Goal: Task Accomplishment & Management: Manage account settings

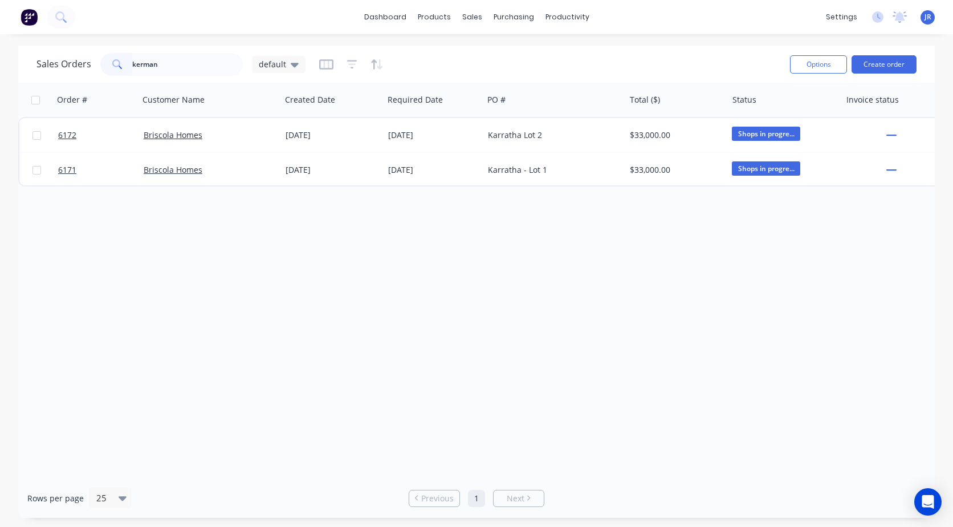
type input "kerman"
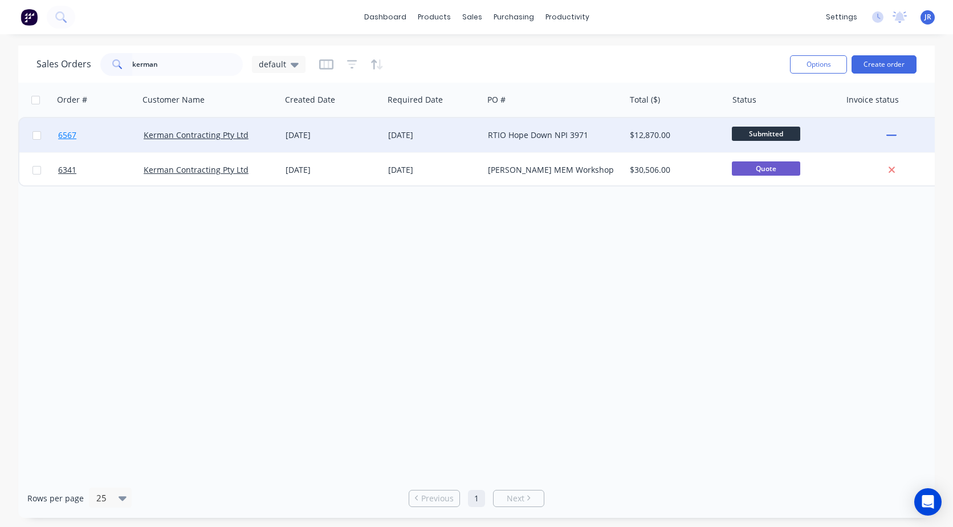
click at [69, 138] on span "6567" at bounding box center [67, 134] width 18 height 11
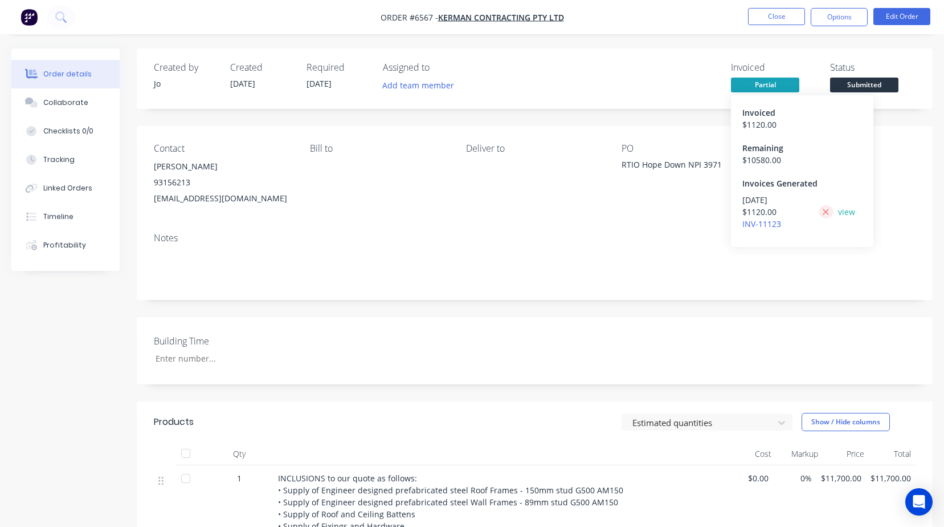
click at [828, 210] on icon at bounding box center [826, 212] width 6 height 6
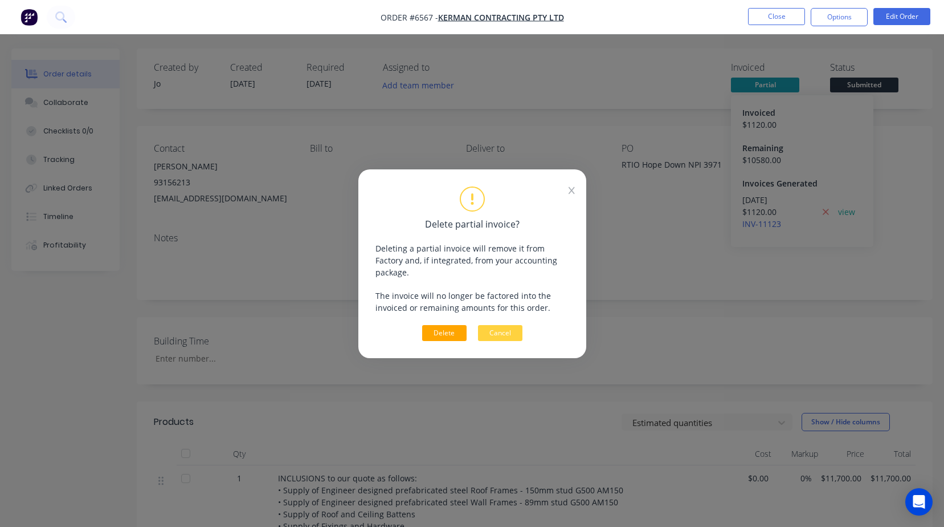
click at [439, 330] on button "Delete" at bounding box center [444, 333] width 44 height 16
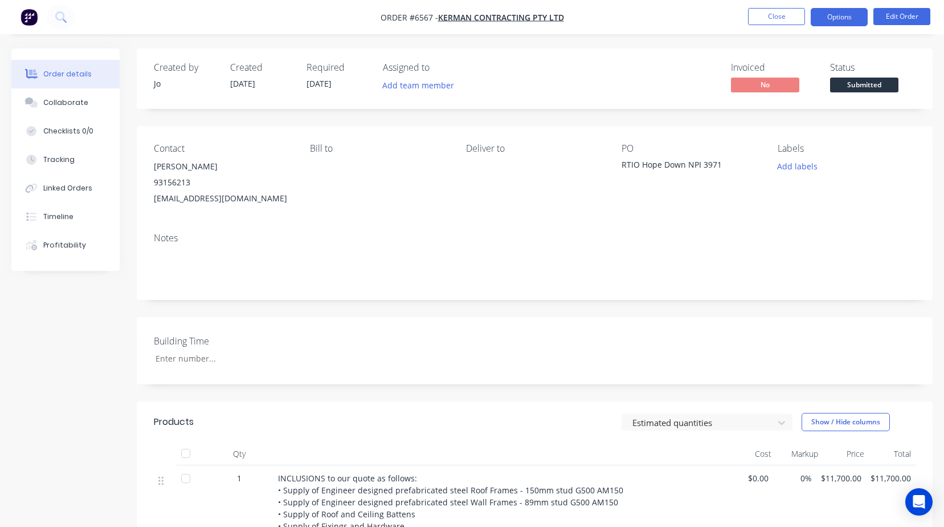
click at [848, 17] on button "Options" at bounding box center [839, 17] width 57 height 18
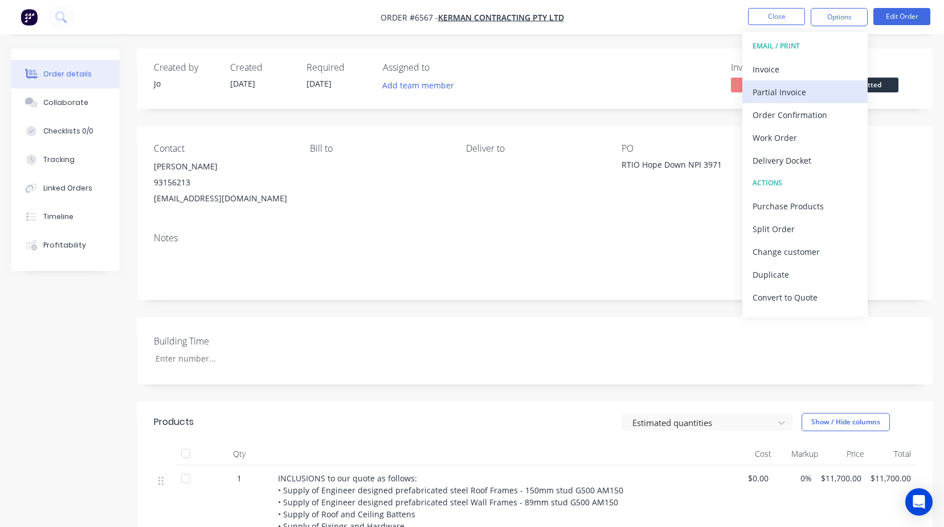
click at [791, 97] on div "Partial Invoice" at bounding box center [805, 92] width 105 height 17
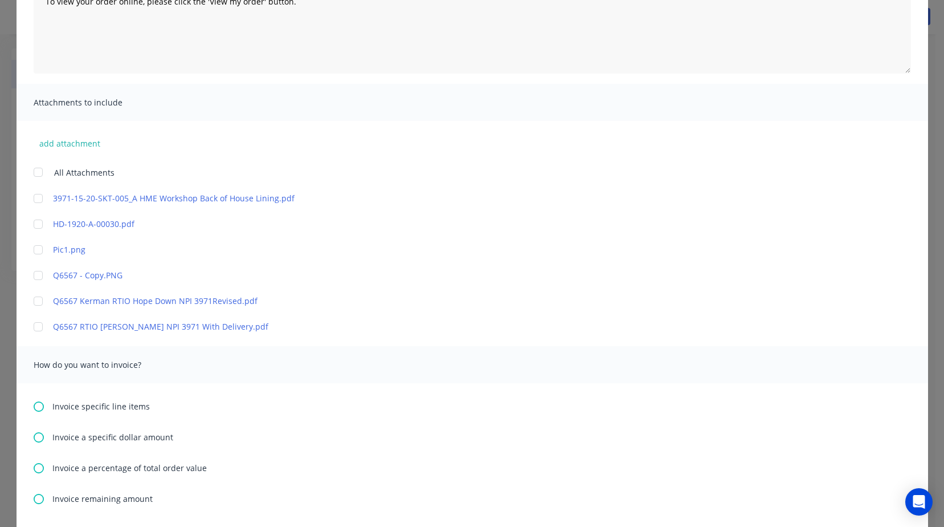
scroll to position [171, 0]
click at [82, 301] on link "Q6567 Kerman RTIO Hope Down NPI 3971Revised.pdf" at bounding box center [455, 300] width 805 height 12
click at [114, 327] on link "Q6567 RTIO [PERSON_NAME] NPI 3971 With Delivery.pdf" at bounding box center [455, 326] width 805 height 12
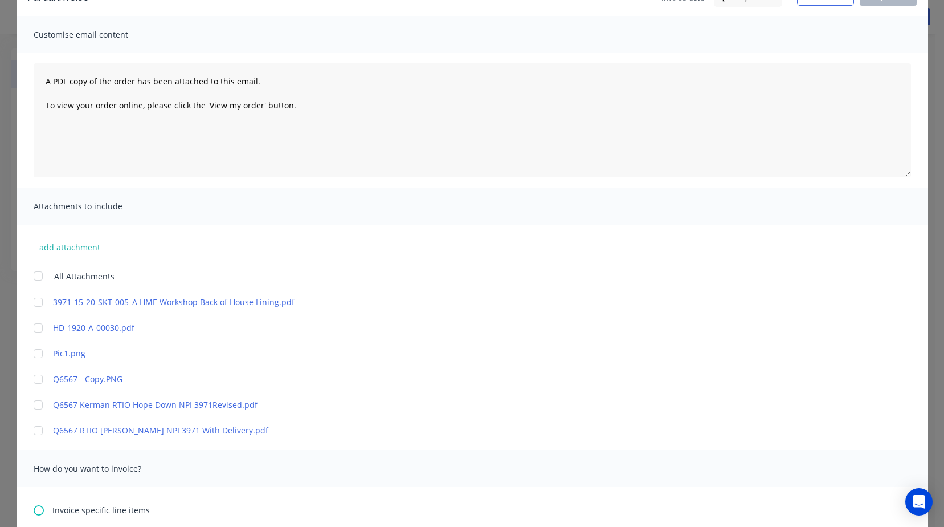
scroll to position [0, 0]
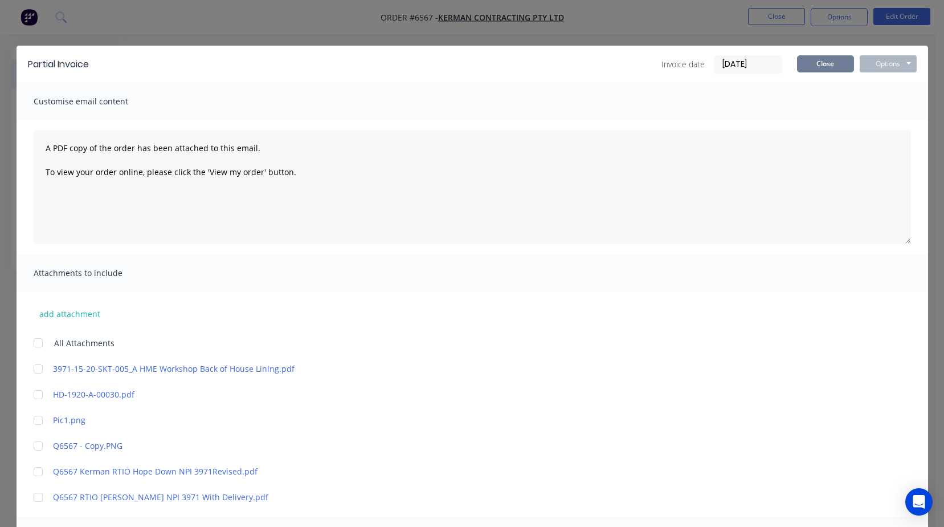
click at [808, 66] on button "Close" at bounding box center [825, 63] width 57 height 17
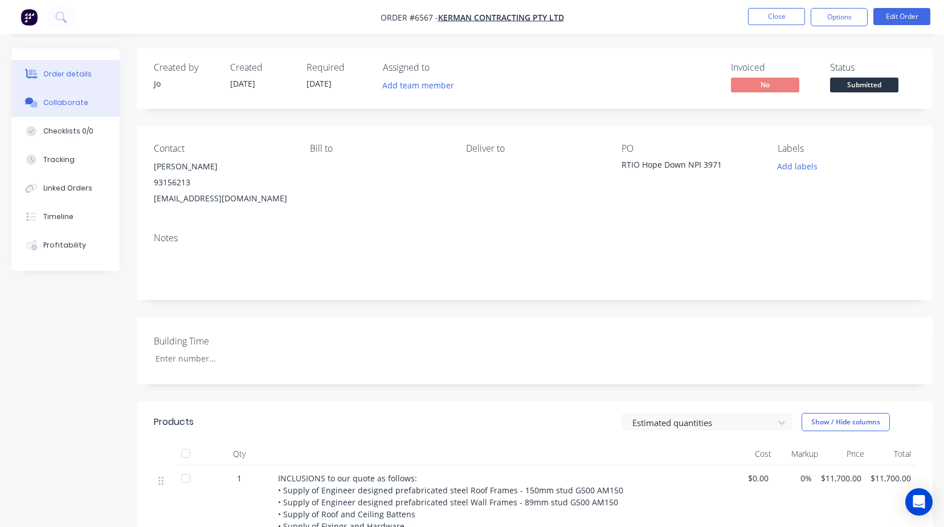
click at [77, 98] on div "Collaborate" at bounding box center [65, 102] width 45 height 10
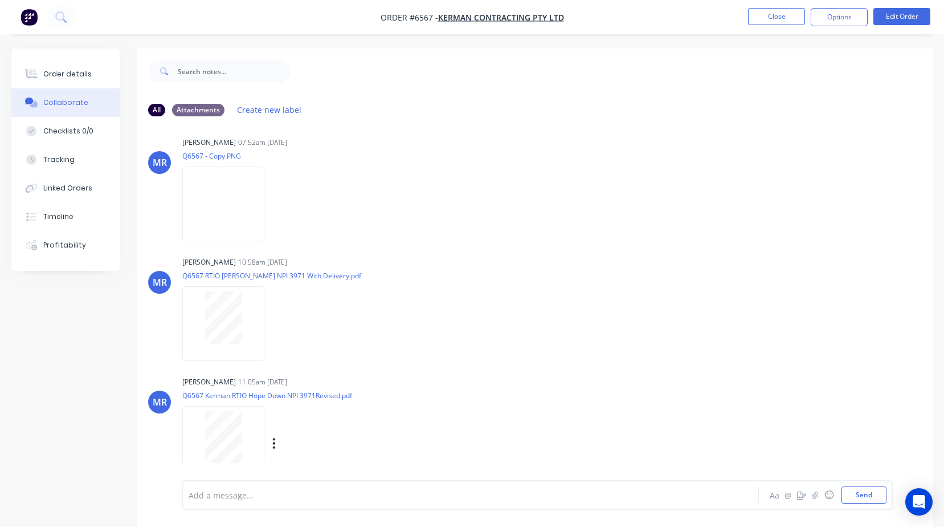
scroll to position [491, 0]
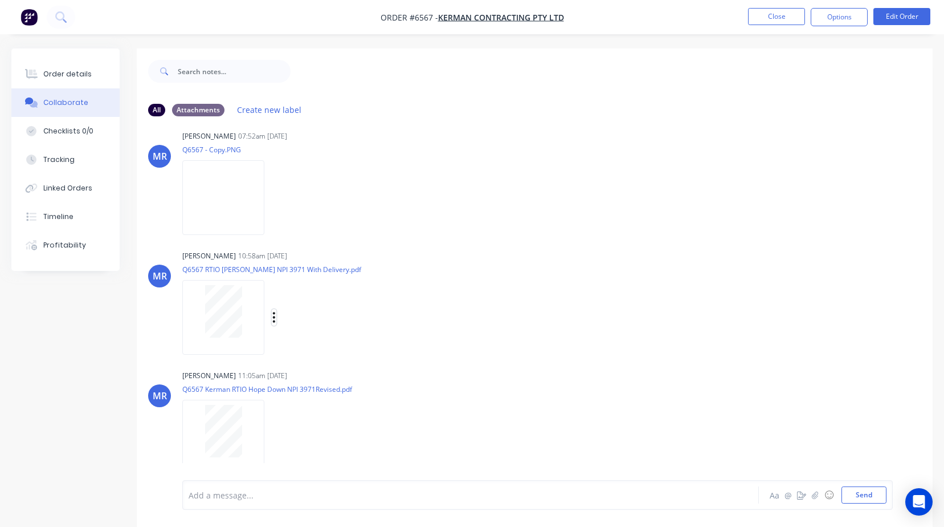
click at [275, 316] on icon "button" at bounding box center [273, 317] width 3 height 13
click at [0, 0] on button "Delete" at bounding box center [0, 0] width 0 height 0
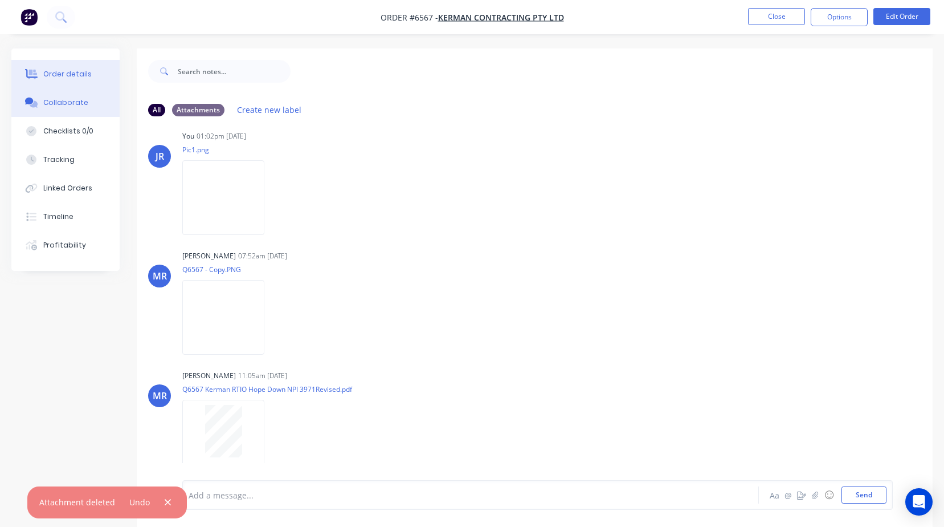
click at [85, 76] on div "Order details" at bounding box center [67, 74] width 48 height 10
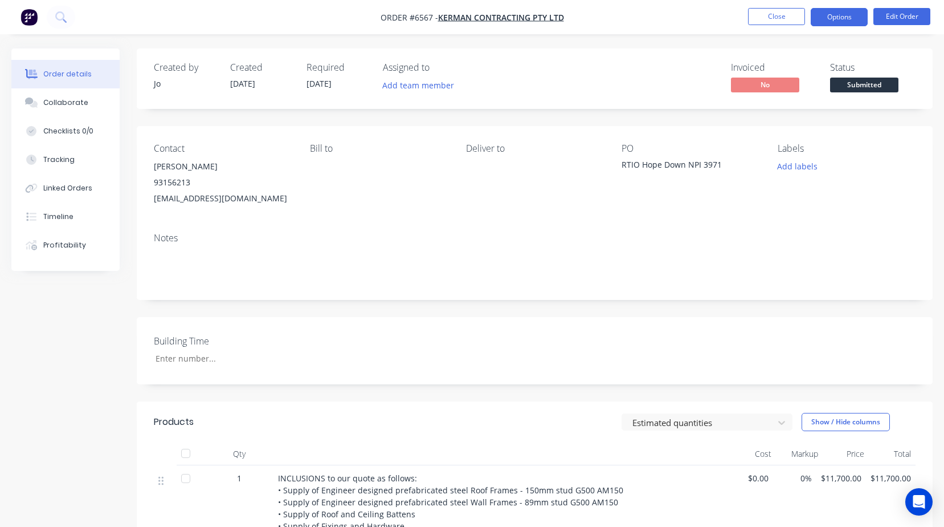
click at [844, 16] on button "Options" at bounding box center [839, 17] width 57 height 18
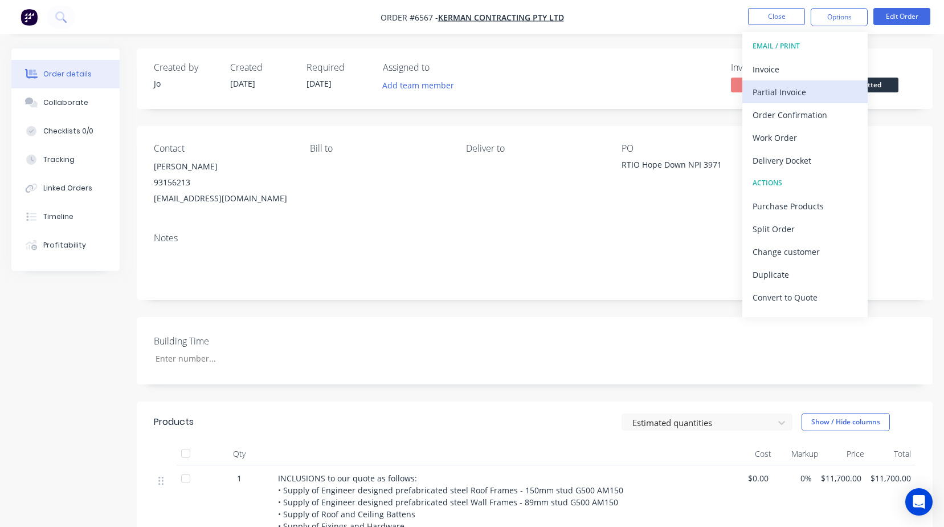
click at [772, 89] on div "Partial Invoice" at bounding box center [805, 92] width 105 height 17
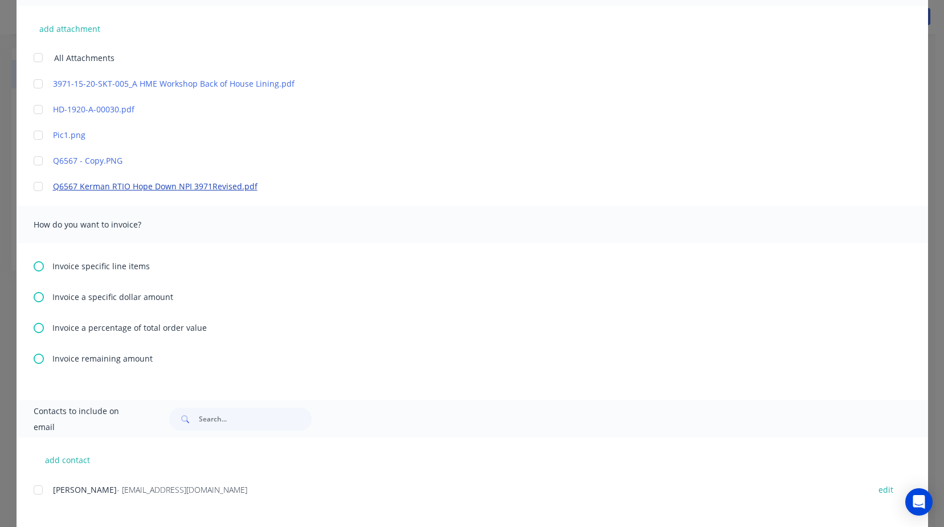
click at [80, 187] on link "Q6567 Kerman RTIO Hope Down NPI 3971Revised.pdf" at bounding box center [455, 186] width 805 height 12
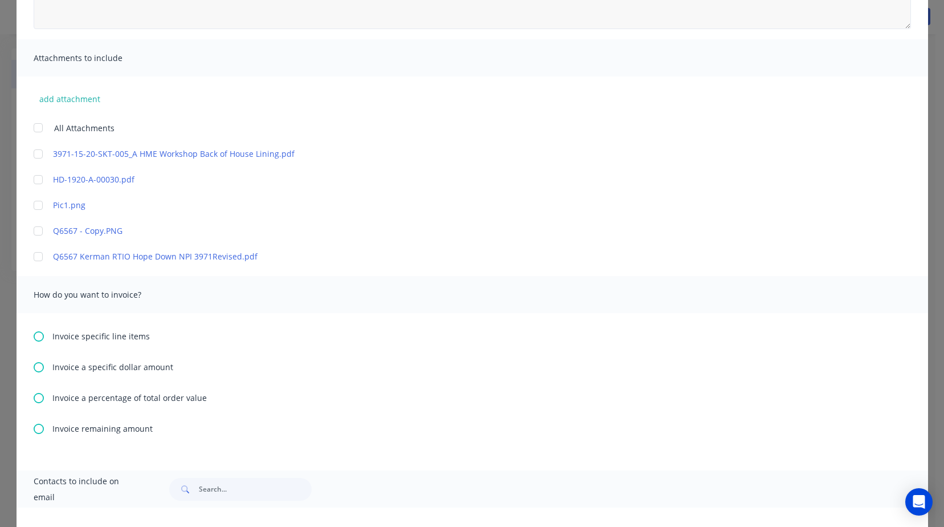
scroll to position [285, 0]
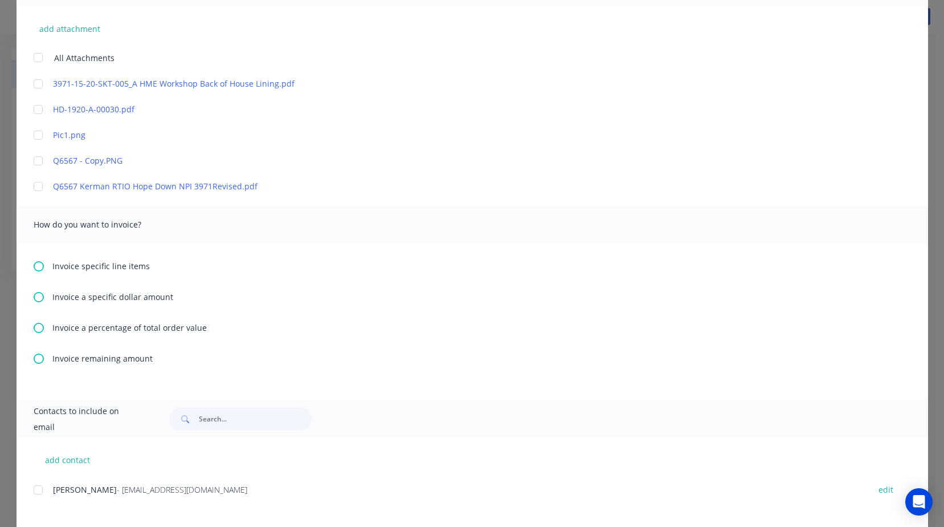
click at [35, 190] on div at bounding box center [38, 186] width 23 height 23
click at [36, 332] on icon at bounding box center [39, 328] width 10 height 10
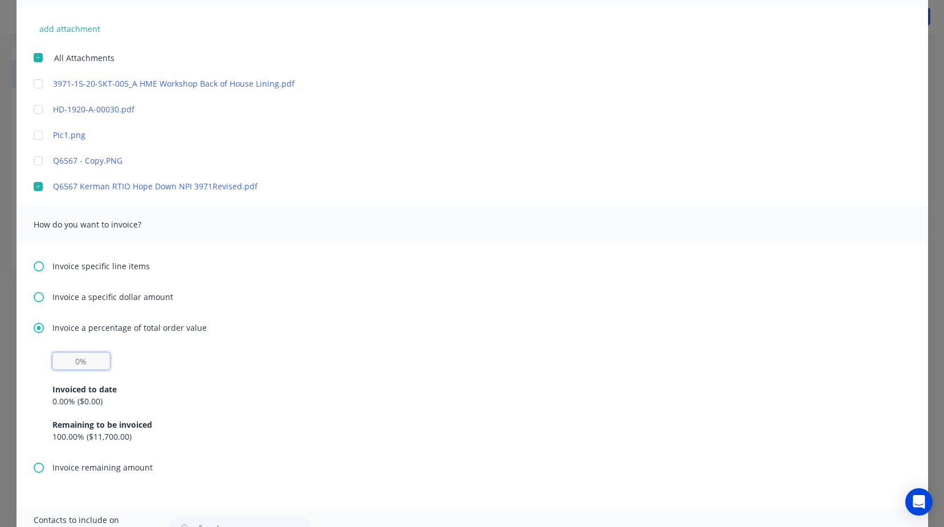
click at [57, 364] on input "text" at bounding box center [81, 360] width 58 height 17
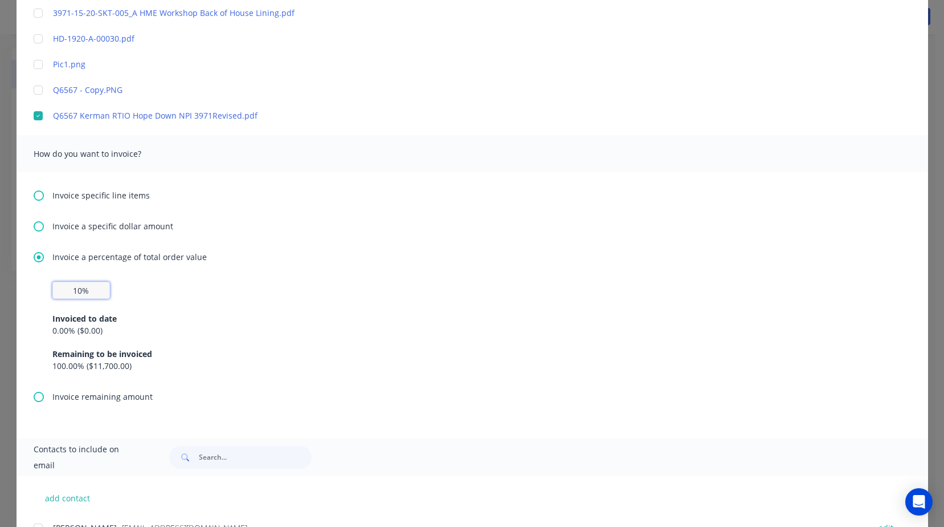
scroll to position [450, 0]
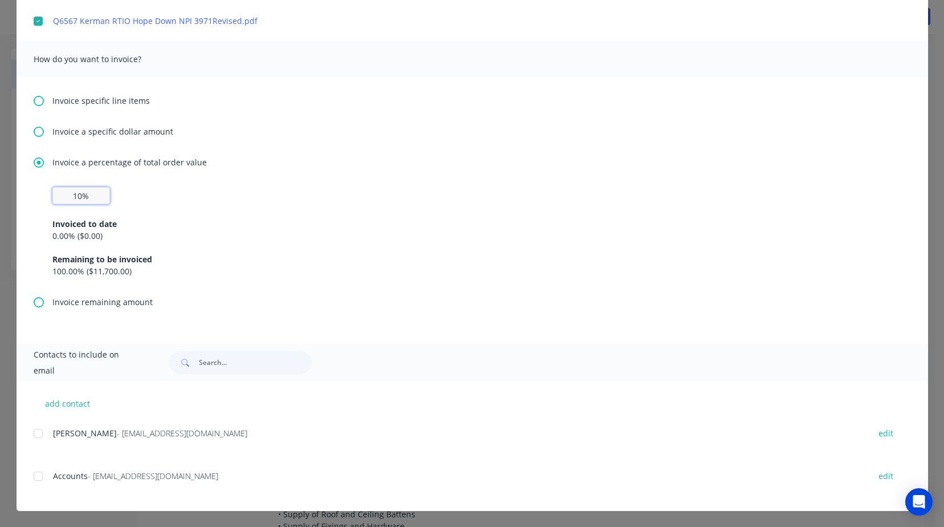
click at [30, 434] on div at bounding box center [38, 433] width 23 height 23
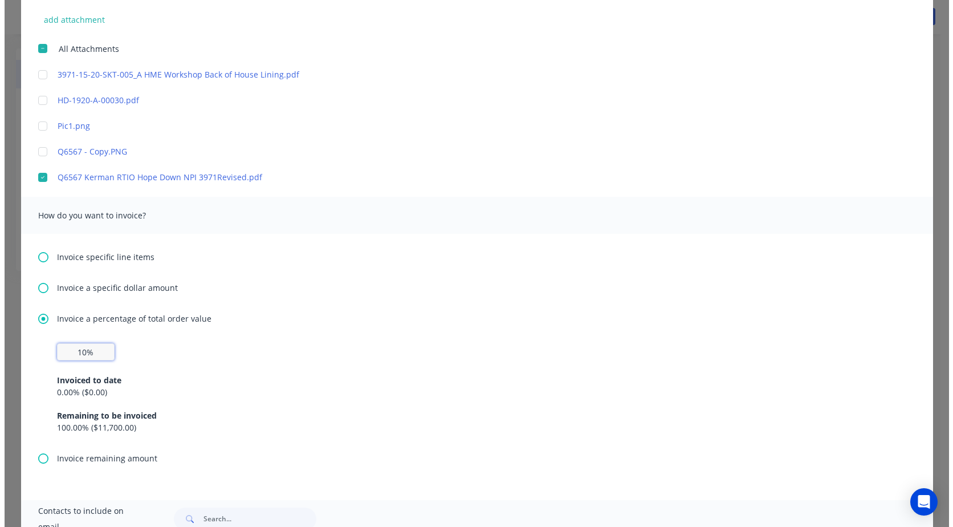
scroll to position [51, 0]
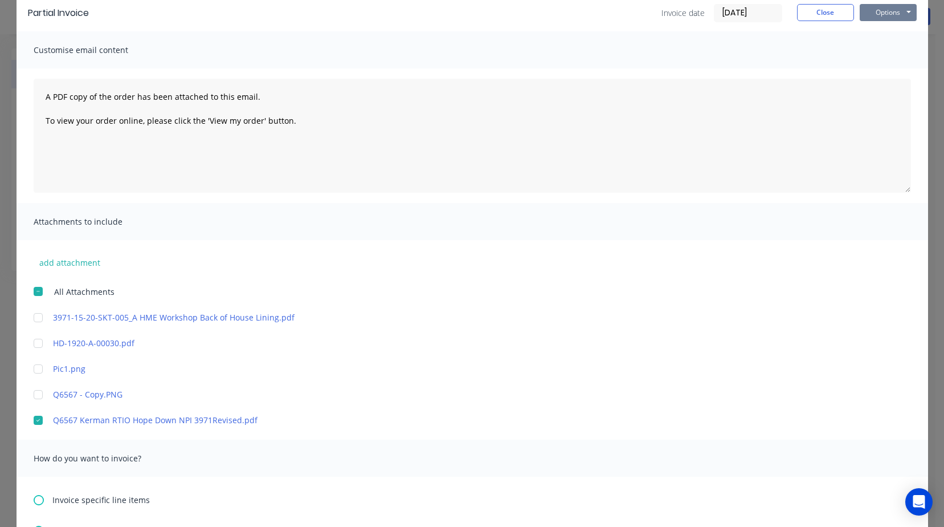
type input "10%"
click at [891, 7] on button "Options" at bounding box center [888, 12] width 57 height 17
click at [875, 32] on button "Preview" at bounding box center [896, 32] width 73 height 19
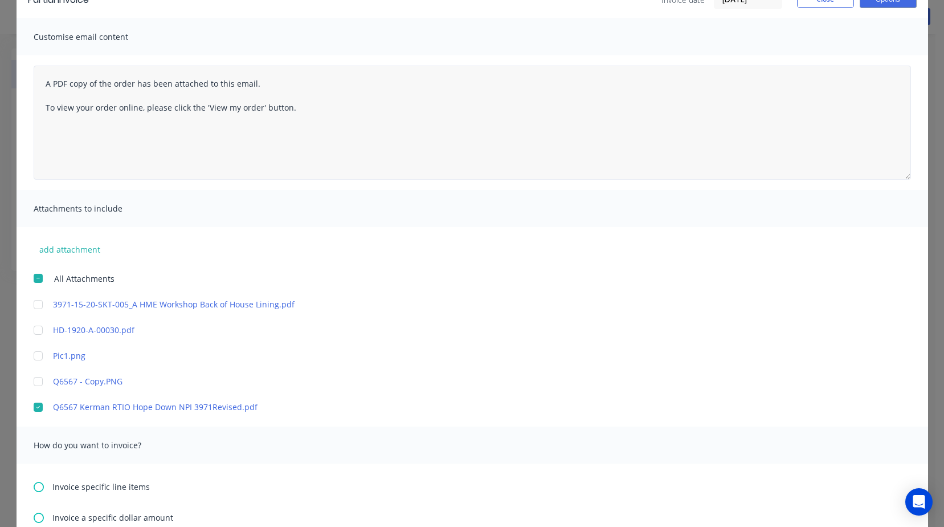
scroll to position [0, 0]
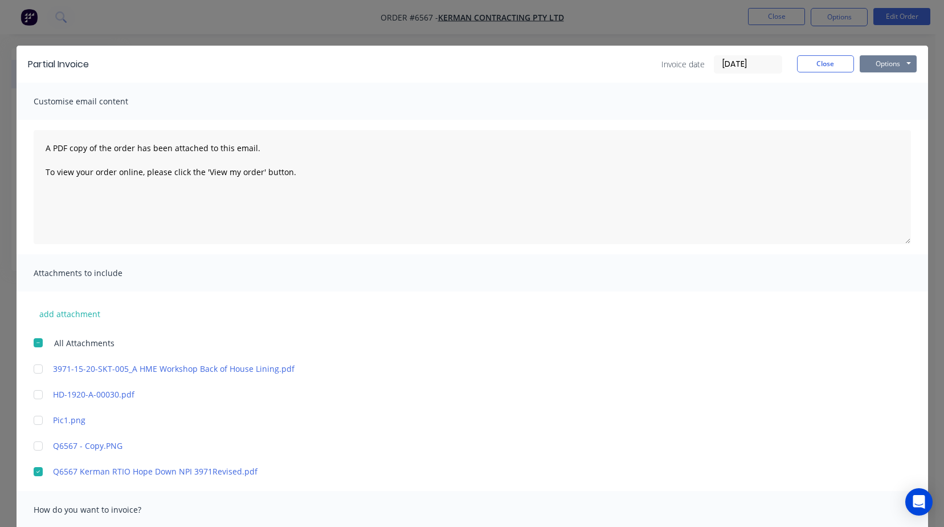
click at [871, 66] on button "Options" at bounding box center [888, 63] width 57 height 17
click at [864, 83] on button "Preview" at bounding box center [896, 84] width 73 height 19
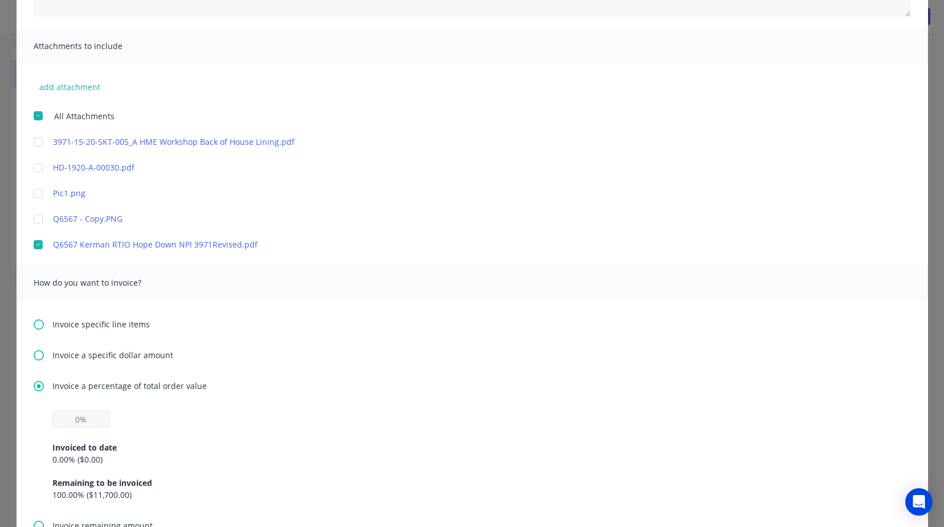
scroll to position [228, 0]
click at [60, 420] on input "text" at bounding box center [81, 417] width 58 height 17
type input "10%"
click at [390, 348] on div "Invoice a specific dollar amount" at bounding box center [473, 354] width 878 height 12
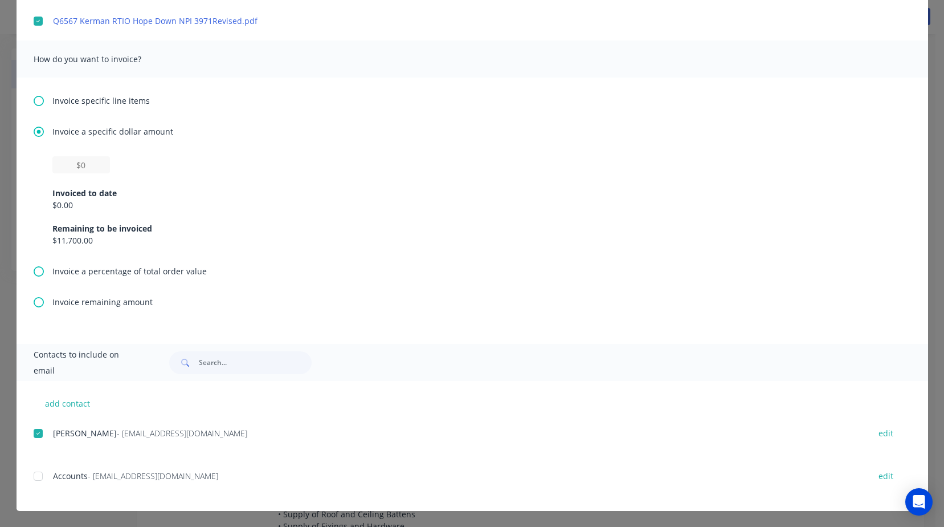
scroll to position [0, 0]
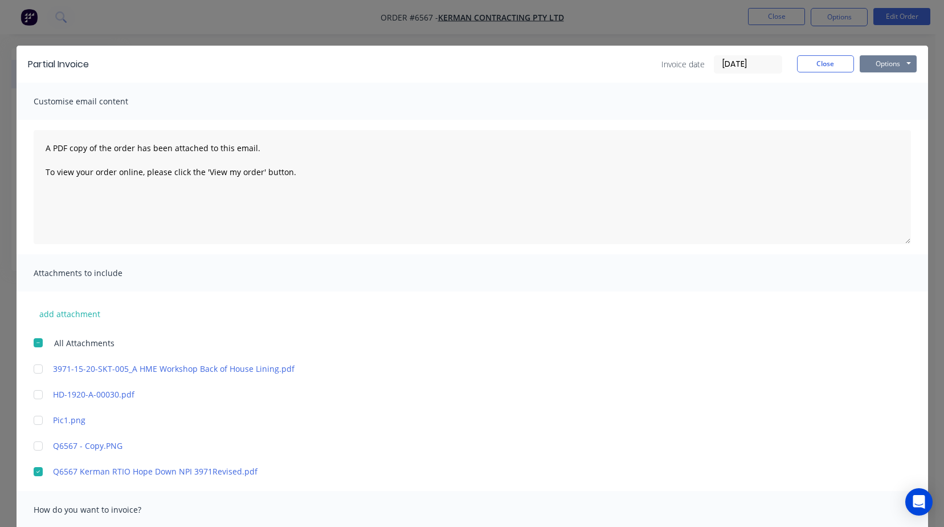
click at [888, 63] on button "Options" at bounding box center [888, 63] width 57 height 17
click at [887, 87] on button "Preview" at bounding box center [896, 84] width 73 height 19
click at [890, 59] on button "Options" at bounding box center [888, 63] width 57 height 17
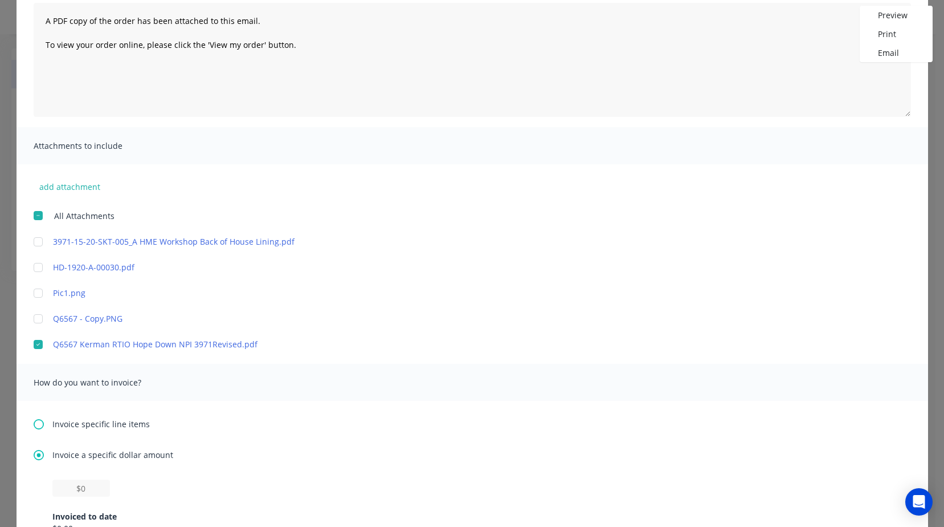
scroll to position [285, 0]
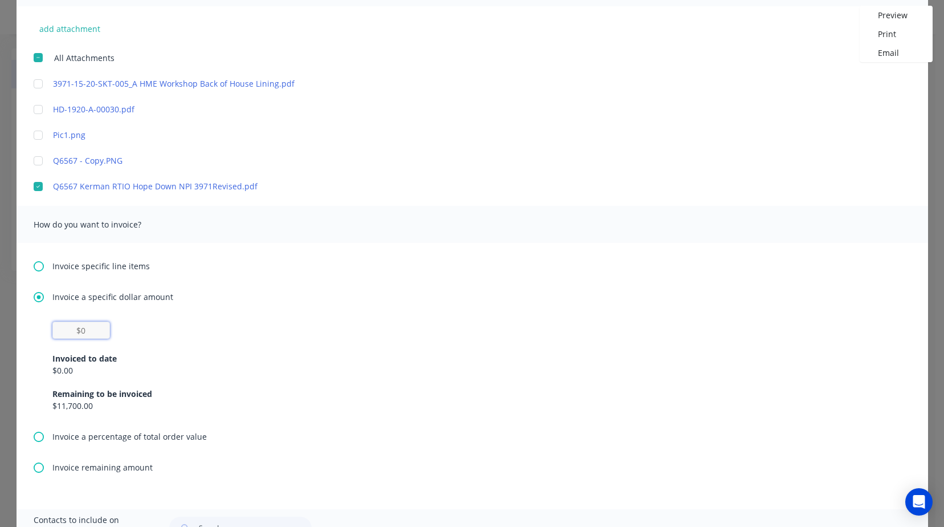
click at [74, 333] on input "text" at bounding box center [81, 329] width 58 height 17
type input "$1"
type input "$0"
click at [39, 438] on div "Invoice a percentage of total order value" at bounding box center [473, 436] width 878 height 12
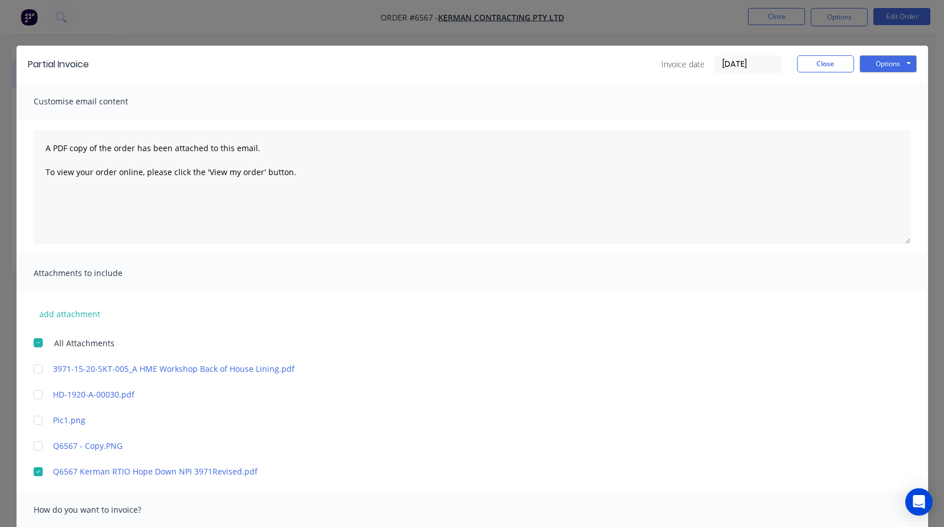
scroll to position [342, 0]
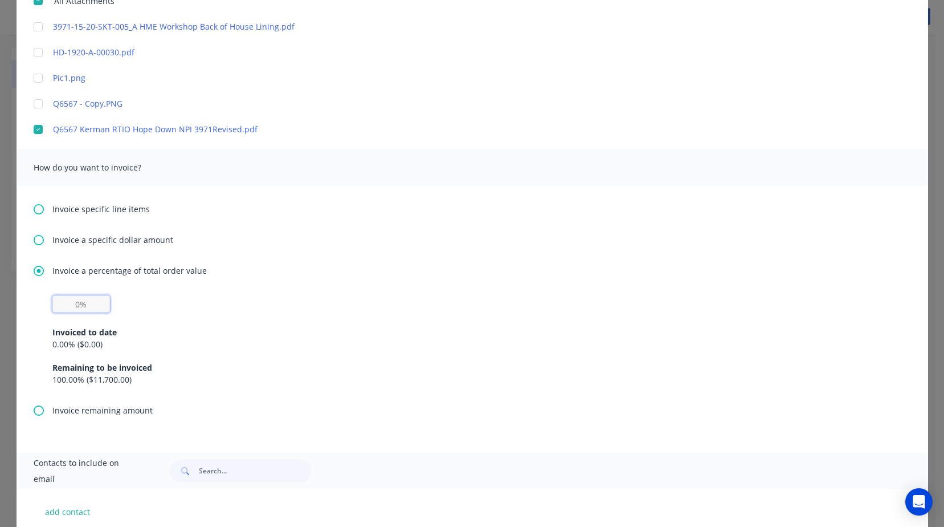
click at [67, 305] on input "text" at bounding box center [81, 303] width 58 height 17
type input "10%"
click at [400, 321] on div "Invoiced to date 0.00 % ( $0.00 ) Remaining to be invoiced 100.00 % ( $11,700.0…" at bounding box center [472, 348] width 840 height 73
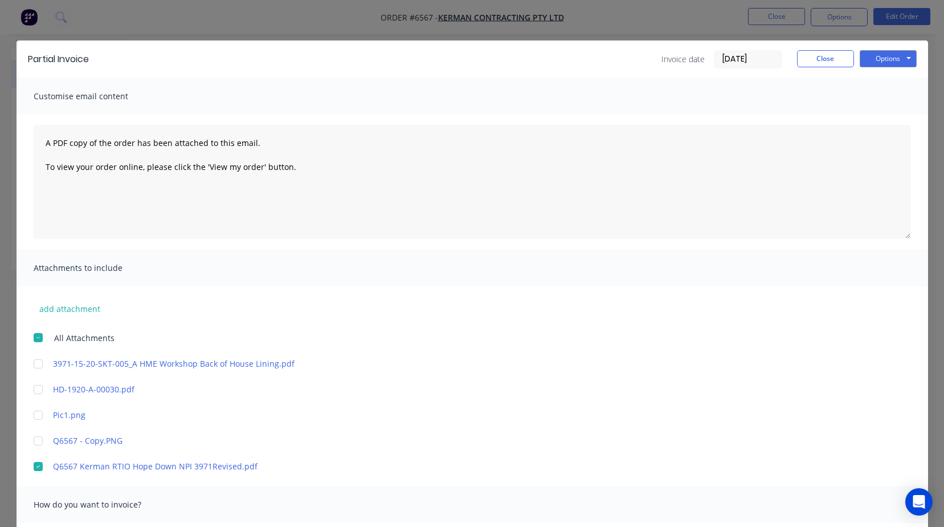
scroll to position [0, 0]
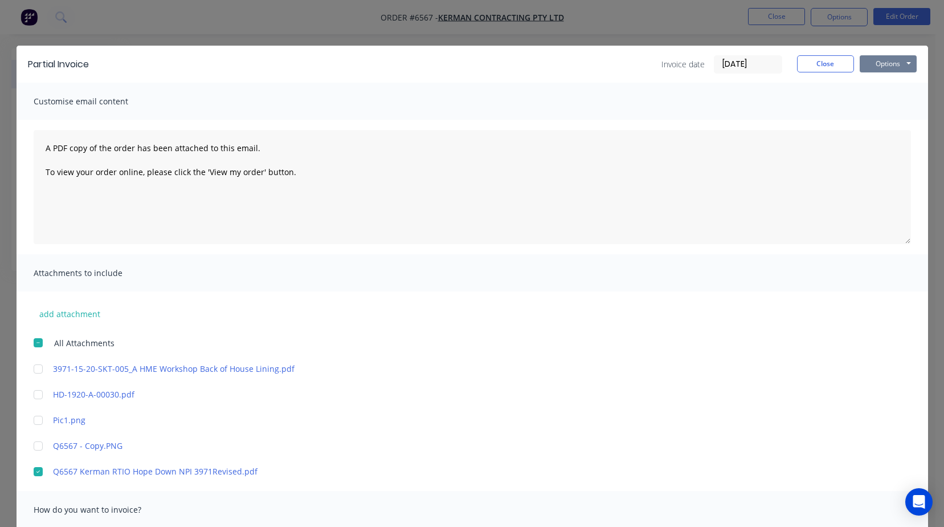
click at [878, 64] on button "Options" at bounding box center [888, 63] width 57 height 17
click at [878, 78] on button "Preview" at bounding box center [896, 84] width 73 height 19
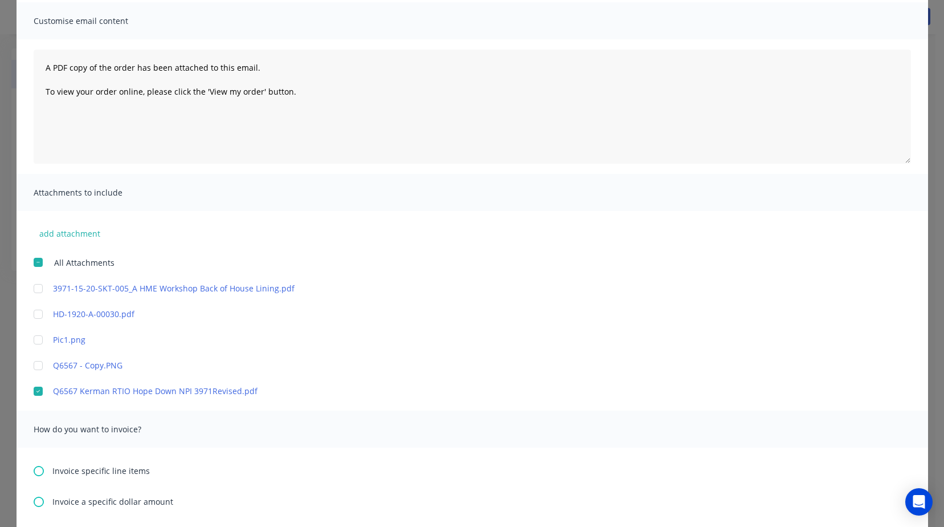
scroll to position [285, 0]
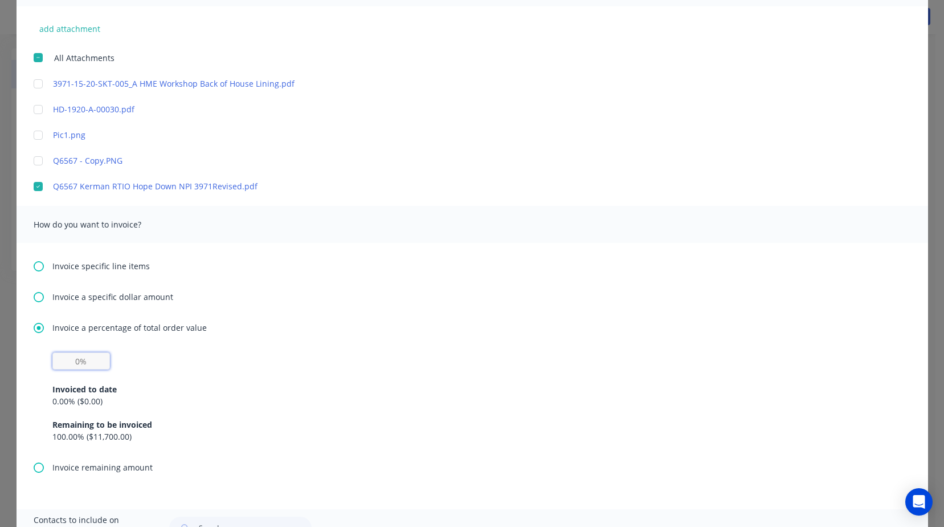
click at [71, 356] on input "text" at bounding box center [81, 360] width 58 height 17
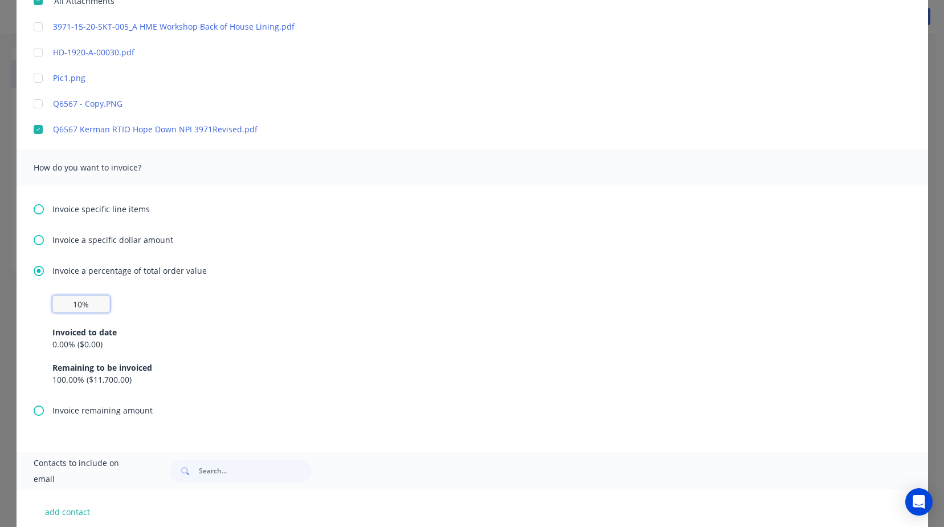
type input "10%"
click at [341, 325] on div "Invoiced to date 0.00 % ( $0.00 ) Remaining to be invoiced 100.00 % ( $11,700.0…" at bounding box center [472, 348] width 840 height 73
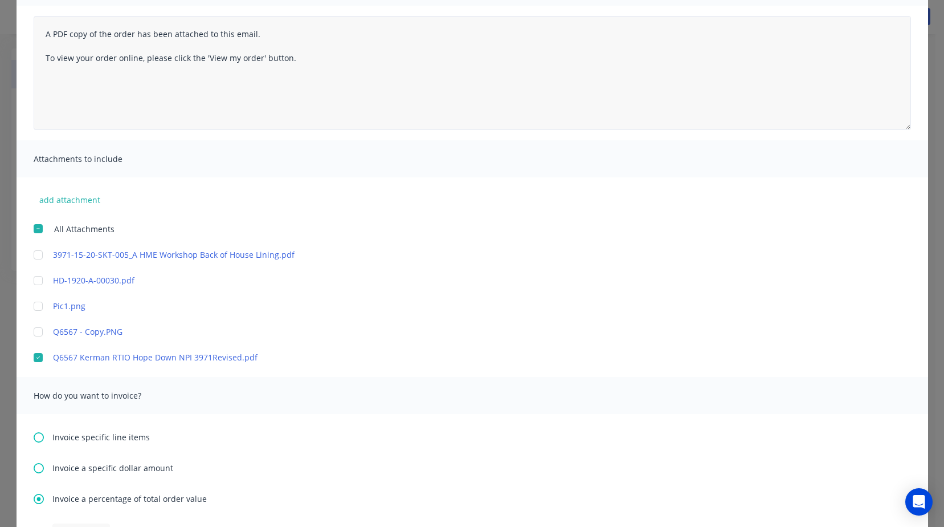
scroll to position [0, 0]
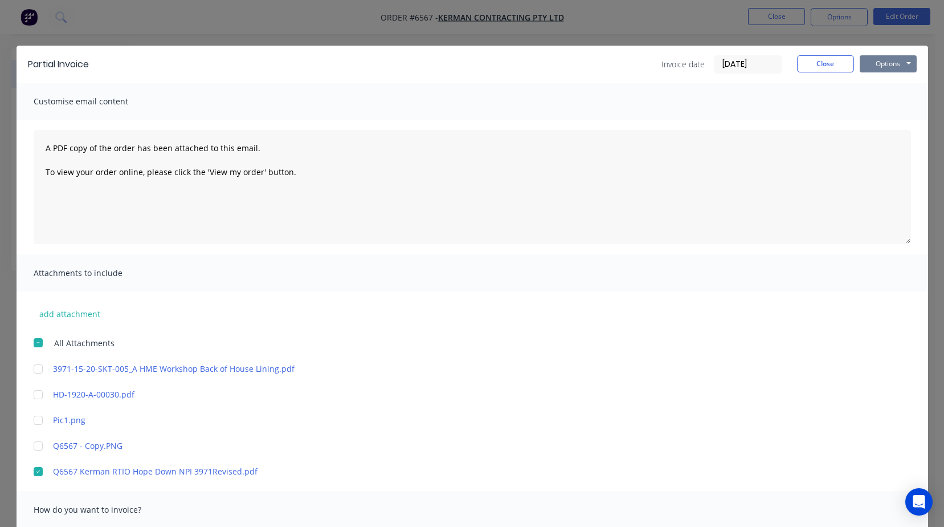
click at [876, 69] on button "Options" at bounding box center [888, 63] width 57 height 17
click at [878, 77] on button "Preview" at bounding box center [896, 84] width 73 height 19
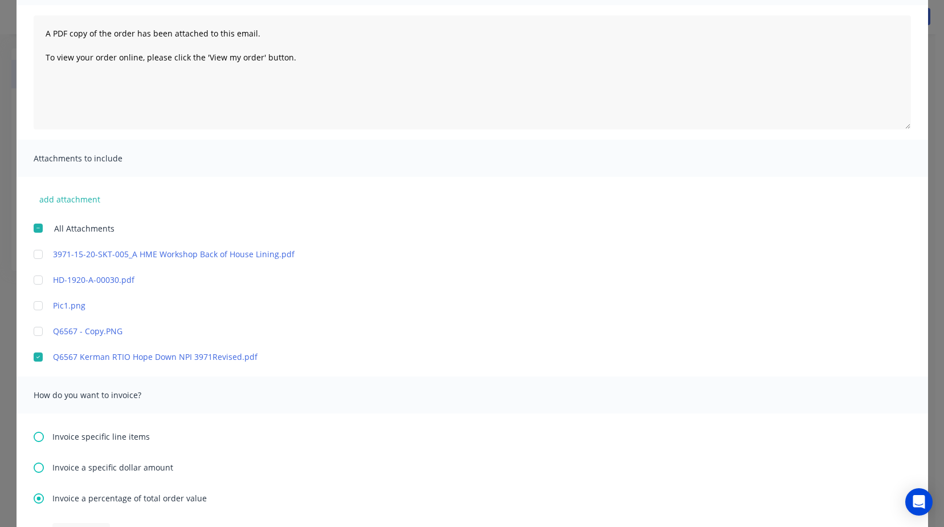
scroll to position [228, 0]
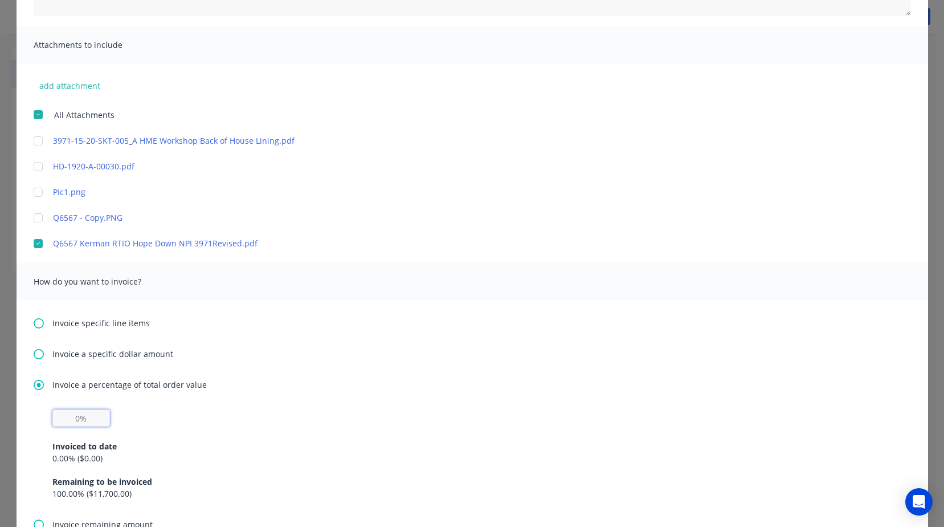
click at [53, 423] on input "text" at bounding box center [81, 417] width 58 height 17
type input "10%"
click at [618, 411] on div "10% Invoiced to date 0.00 % ( $0.00 ) Remaining to be invoiced 100.00 % ( $11,7…" at bounding box center [472, 454] width 840 height 90
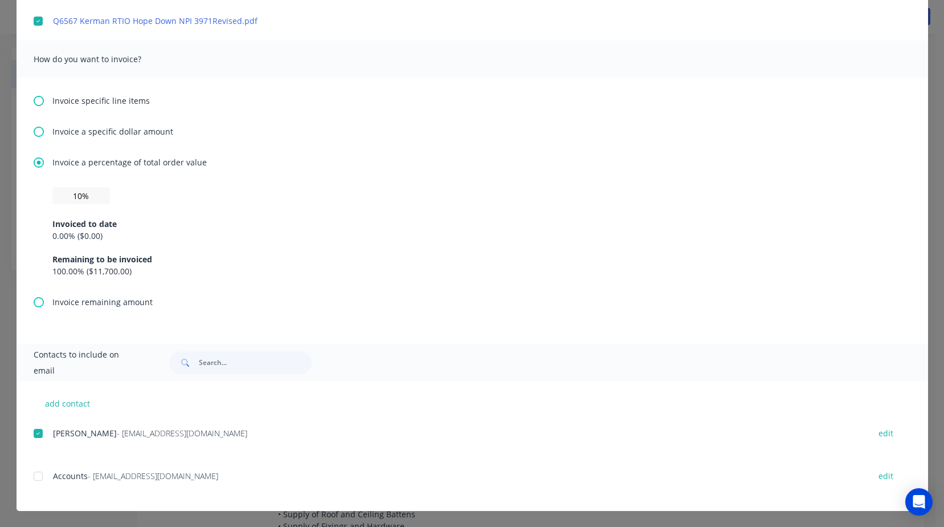
scroll to position [0, 0]
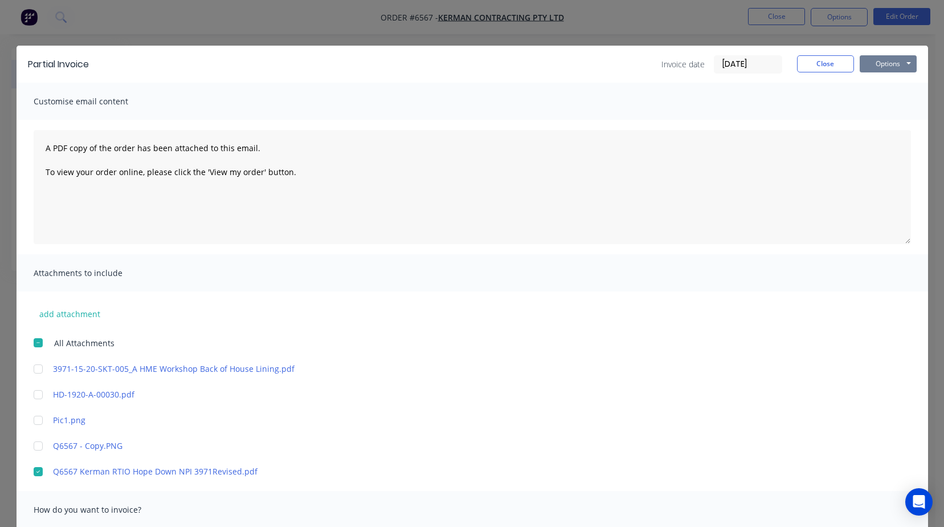
click at [886, 68] on button "Options" at bounding box center [888, 63] width 57 height 17
click at [876, 120] on button "Email" at bounding box center [896, 121] width 73 height 19
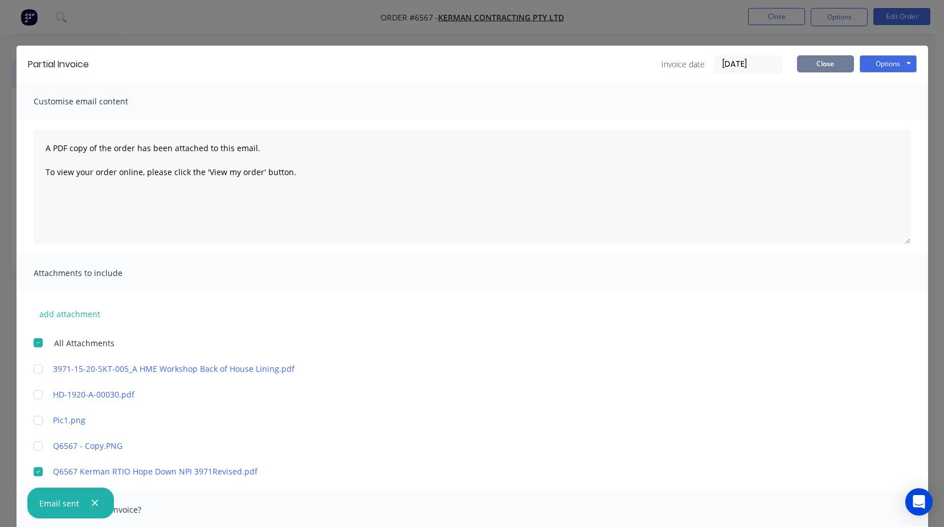
click at [847, 67] on button "Close" at bounding box center [825, 63] width 57 height 17
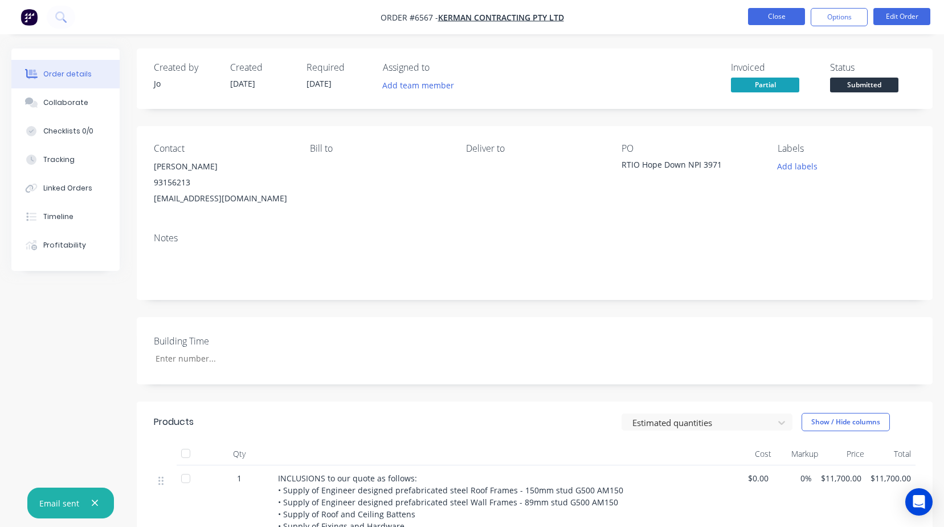
click at [770, 23] on button "Close" at bounding box center [776, 16] width 57 height 17
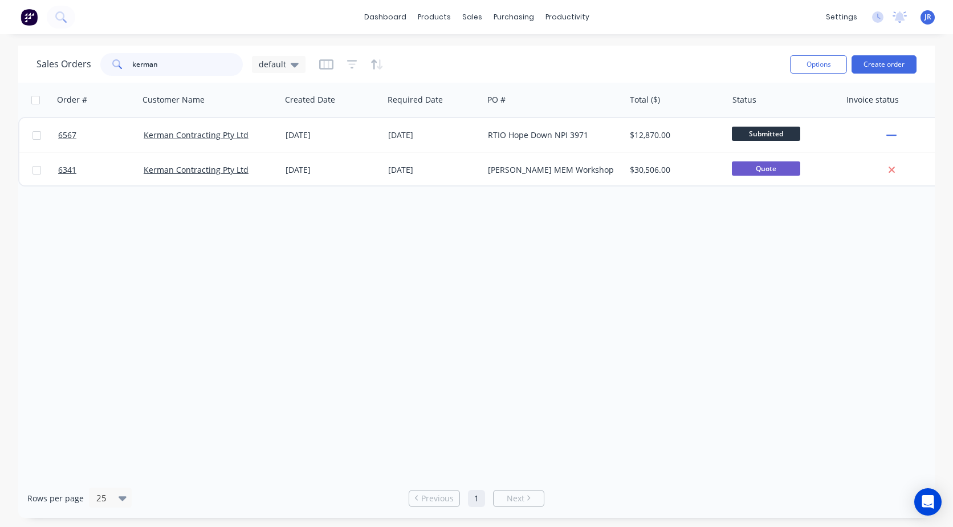
drag, startPoint x: 190, startPoint y: 62, endPoint x: 3, endPoint y: 72, distance: 186.6
click at [6, 72] on div "Sales Orders kerman default Options Create order Order # Customer Name Created …" at bounding box center [476, 282] width 953 height 472
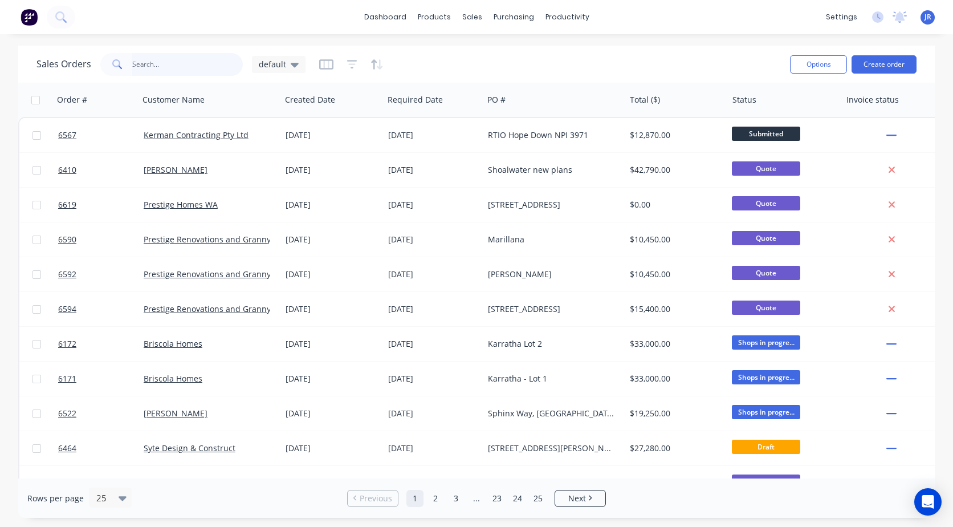
click at [174, 59] on input "text" at bounding box center [187, 64] width 111 height 23
type input "6410"
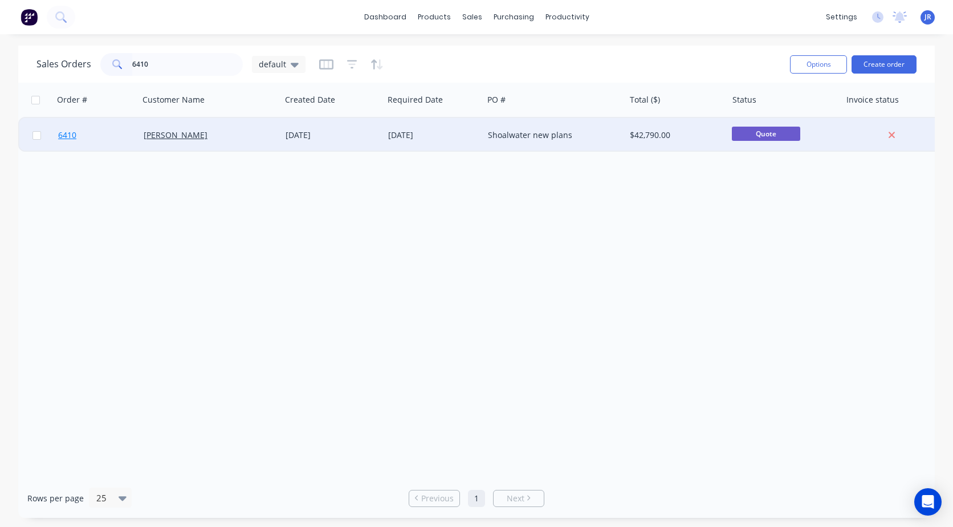
click at [72, 138] on span "6410" at bounding box center [67, 134] width 18 height 11
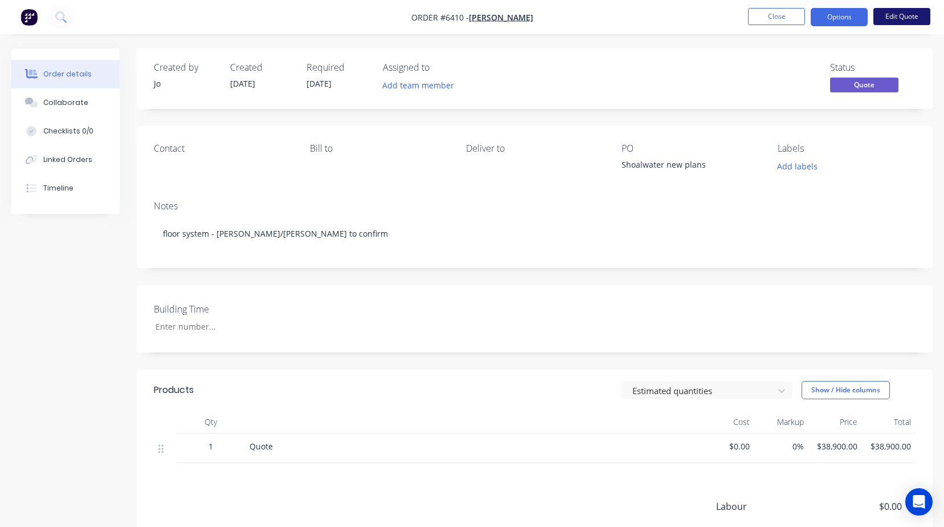
click at [896, 16] on button "Edit Quote" at bounding box center [902, 16] width 57 height 17
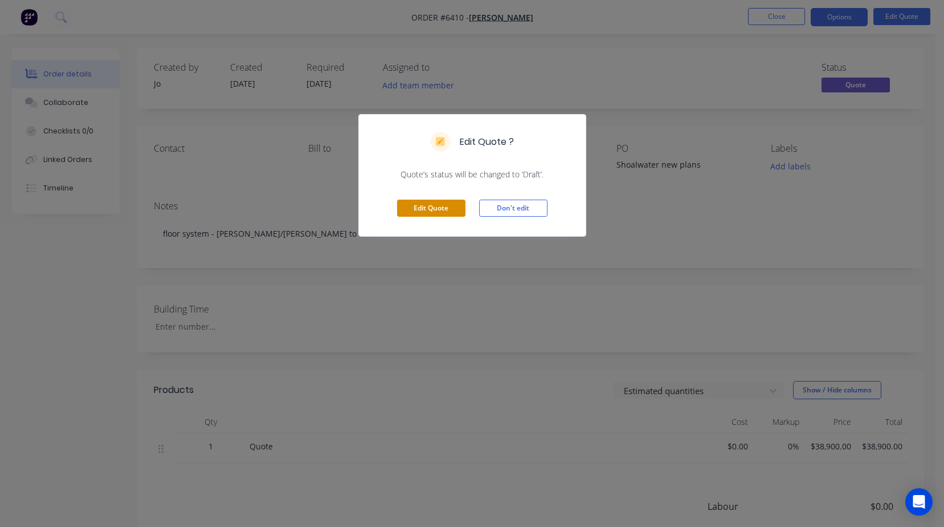
click at [416, 211] on button "Edit Quote" at bounding box center [431, 207] width 68 height 17
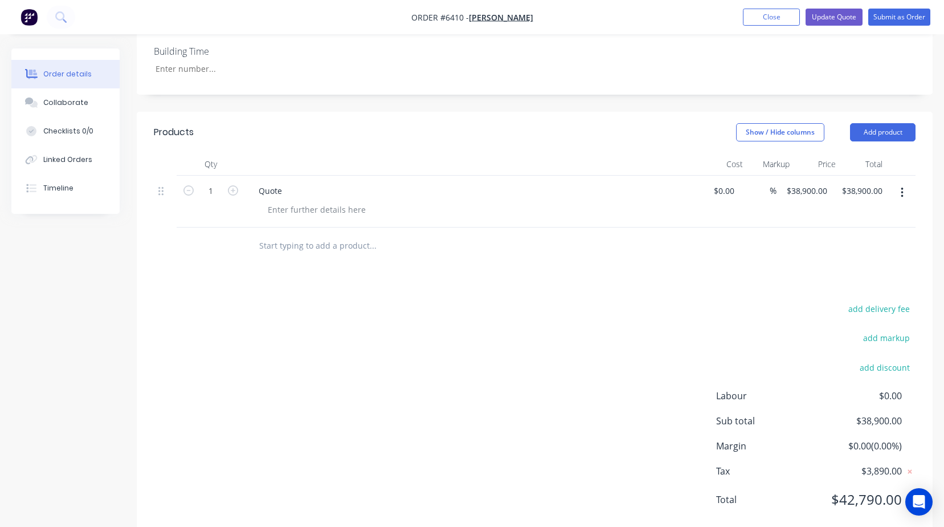
scroll to position [285, 0]
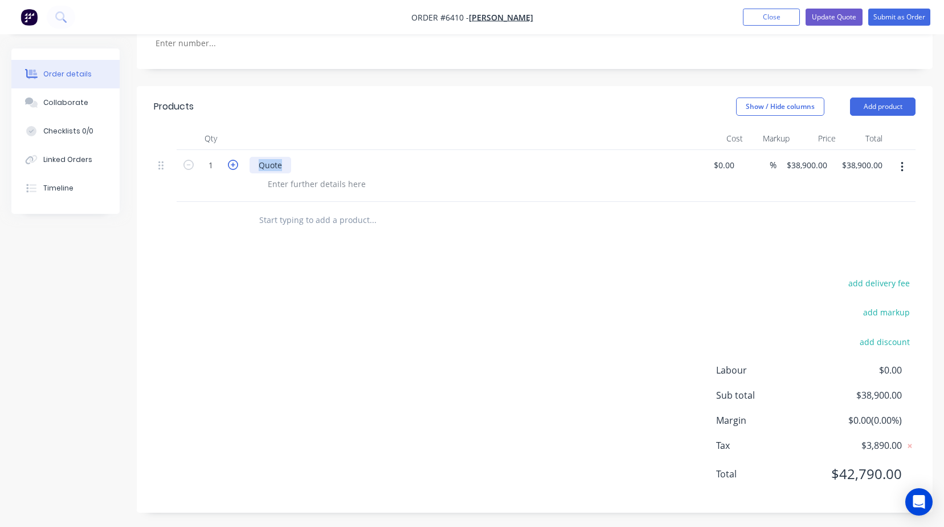
drag, startPoint x: 288, startPoint y: 178, endPoint x: 237, endPoint y: 177, distance: 50.7
click at [237, 177] on div "1 Quote $0.00 $0.00 % $38,900.00 $38,900.00 $38,900.00 $38,900.00" at bounding box center [535, 176] width 762 height 52
paste div
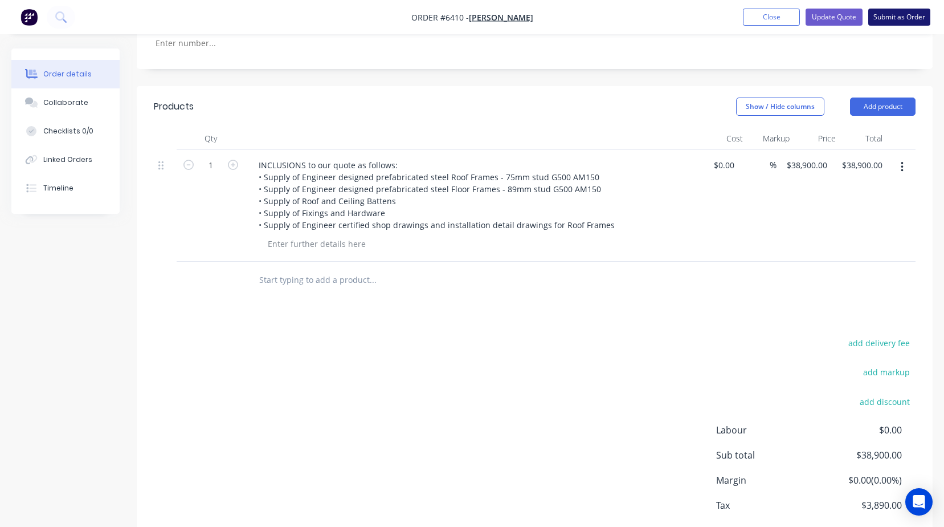
click at [879, 23] on button "Submit as Order" at bounding box center [900, 17] width 62 height 17
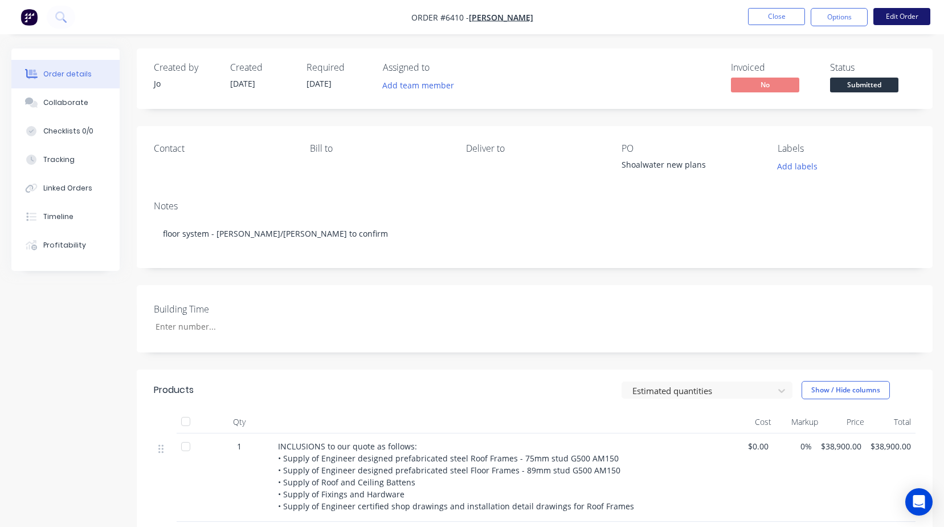
click at [904, 21] on button "Edit Order" at bounding box center [902, 16] width 57 height 17
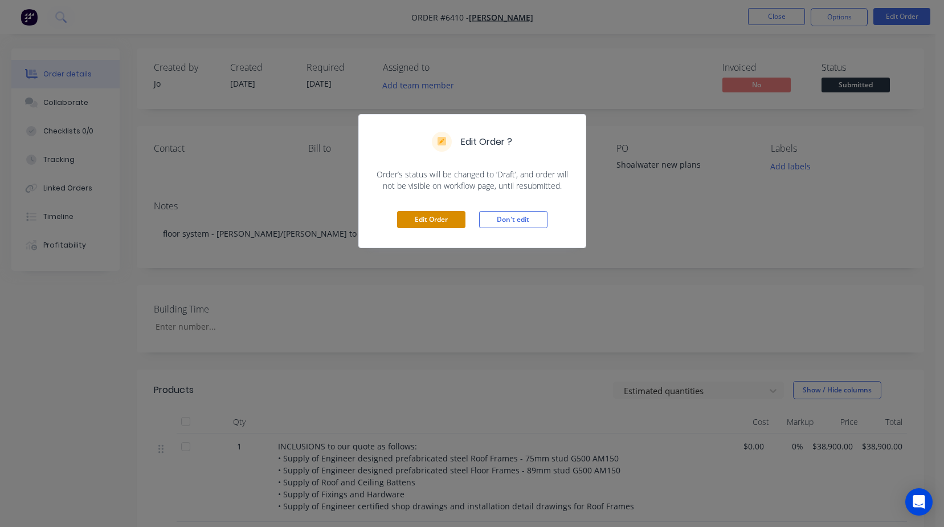
click at [435, 224] on button "Edit Order" at bounding box center [431, 219] width 68 height 17
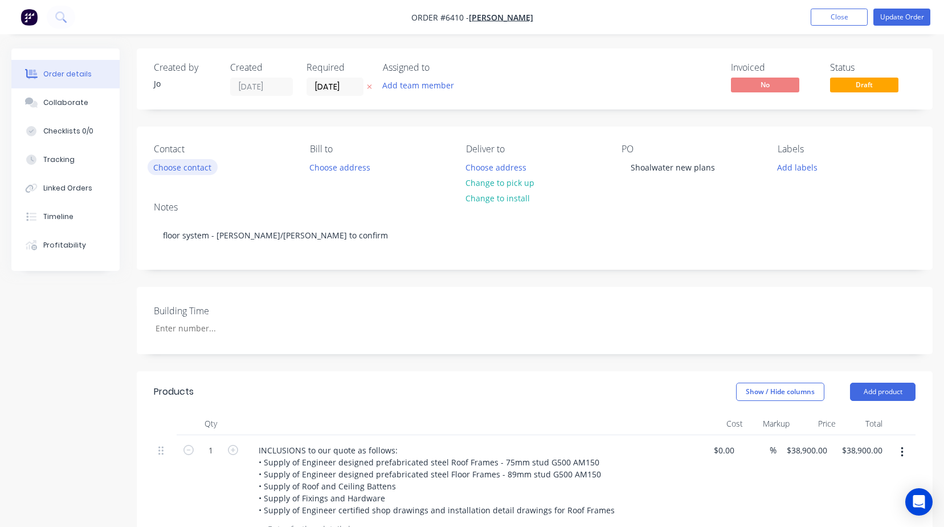
click at [186, 167] on button "Choose contact" at bounding box center [183, 166] width 70 height 15
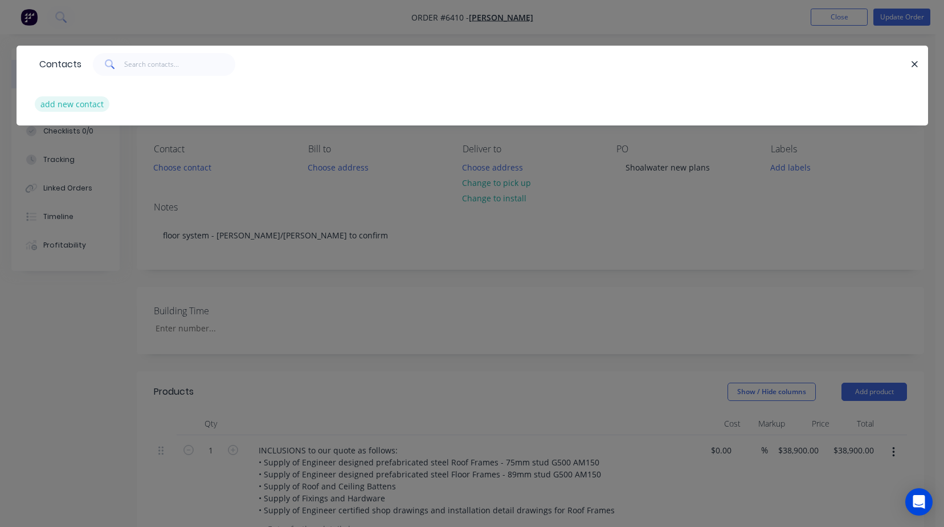
click at [95, 102] on button "add new contact" at bounding box center [72, 103] width 75 height 15
select select "AU"
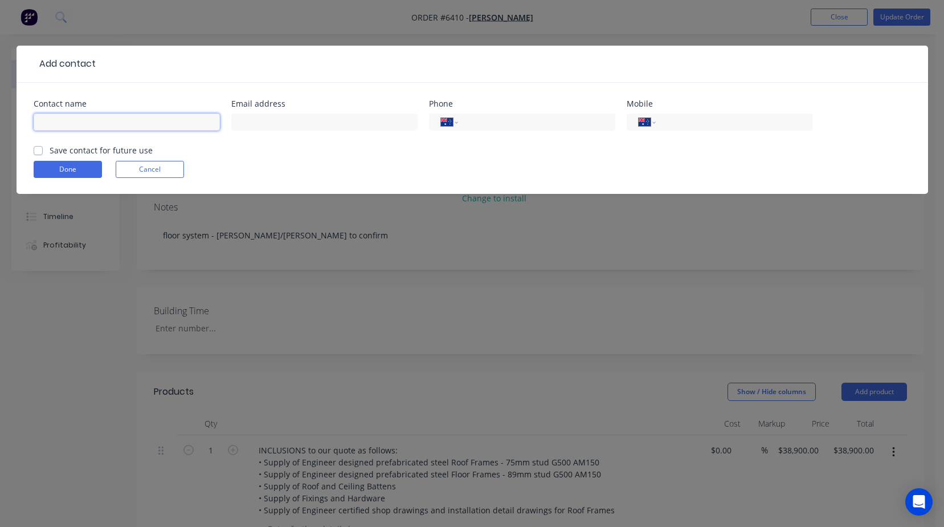
click at [104, 123] on input "text" at bounding box center [127, 121] width 186 height 17
type input "[PERSON_NAME]"
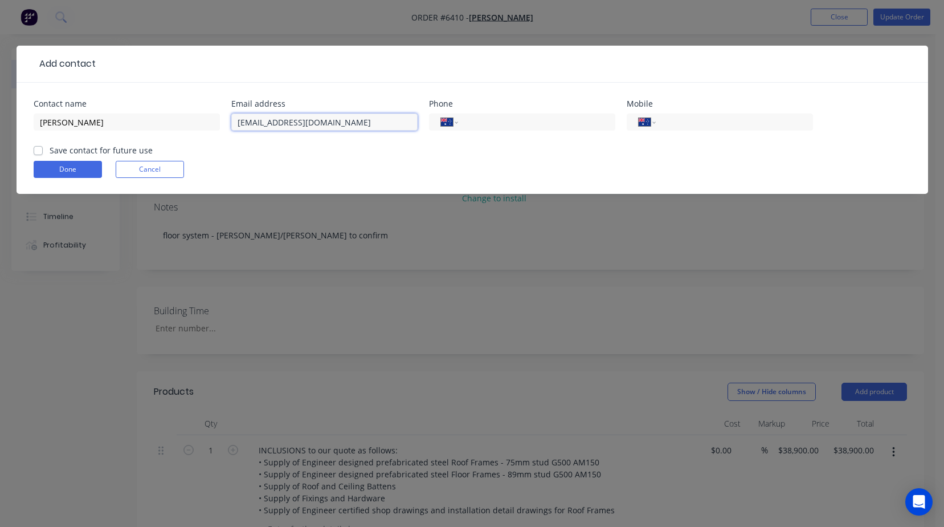
type input "[EMAIL_ADDRESS][DOMAIN_NAME]"
click at [50, 149] on label "Save contact for future use" at bounding box center [101, 150] width 103 height 12
click at [38, 149] on input "Save contact for future use" at bounding box center [38, 149] width 9 height 11
checkbox input "true"
click at [48, 172] on button "Done" at bounding box center [68, 169] width 68 height 17
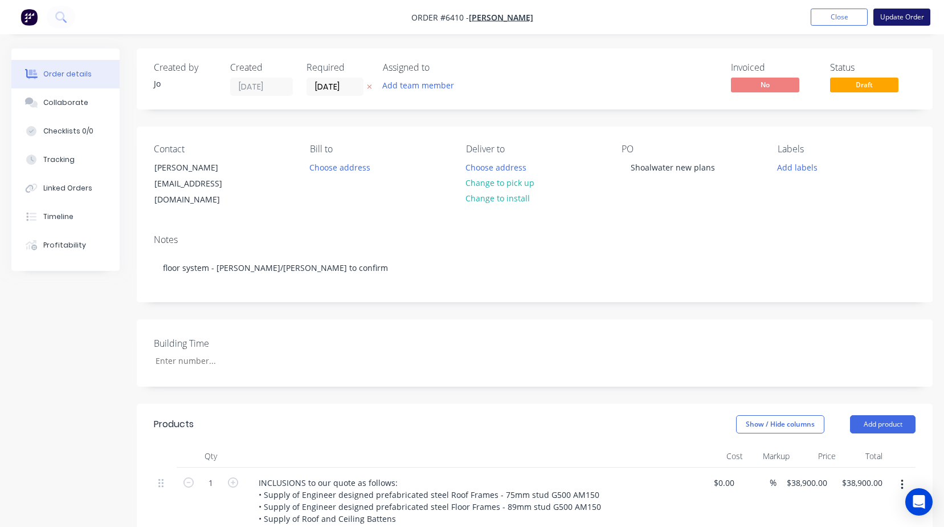
click at [893, 15] on button "Update Order" at bounding box center [902, 17] width 57 height 17
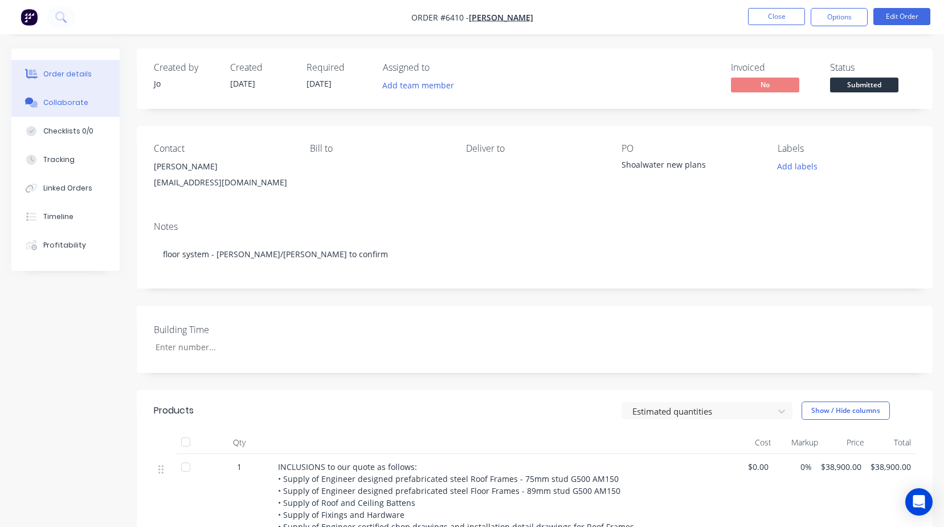
click at [76, 106] on div "Collaborate" at bounding box center [65, 102] width 45 height 10
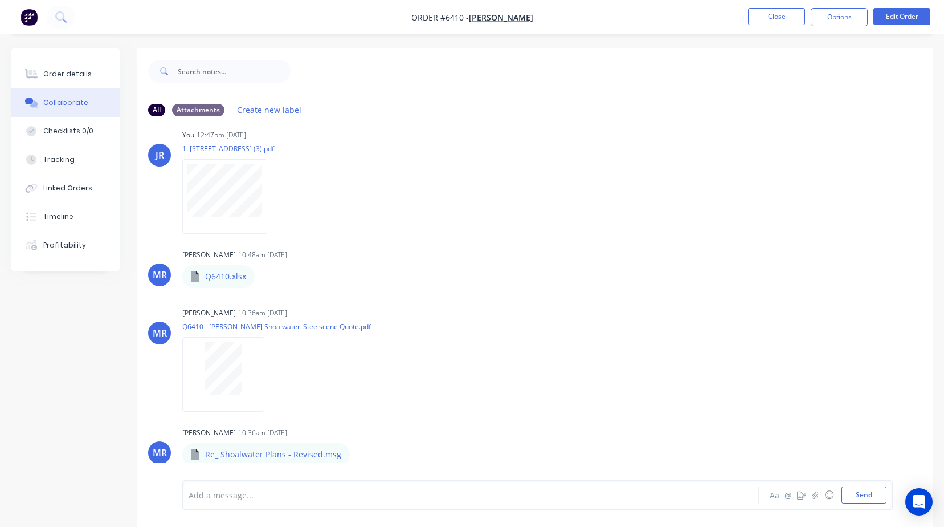
scroll to position [1539, 0]
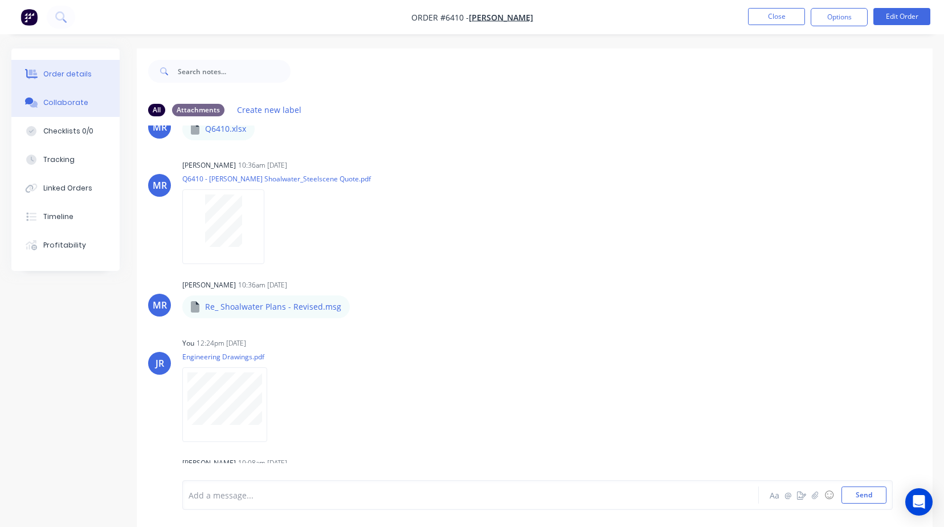
click at [75, 75] on div "Order details" at bounding box center [67, 74] width 48 height 10
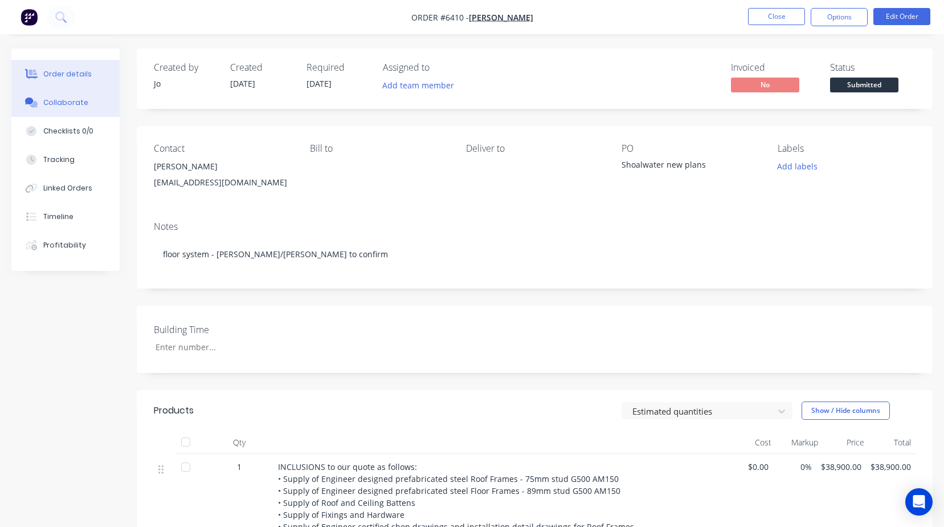
click at [59, 100] on div "Collaborate" at bounding box center [65, 102] width 45 height 10
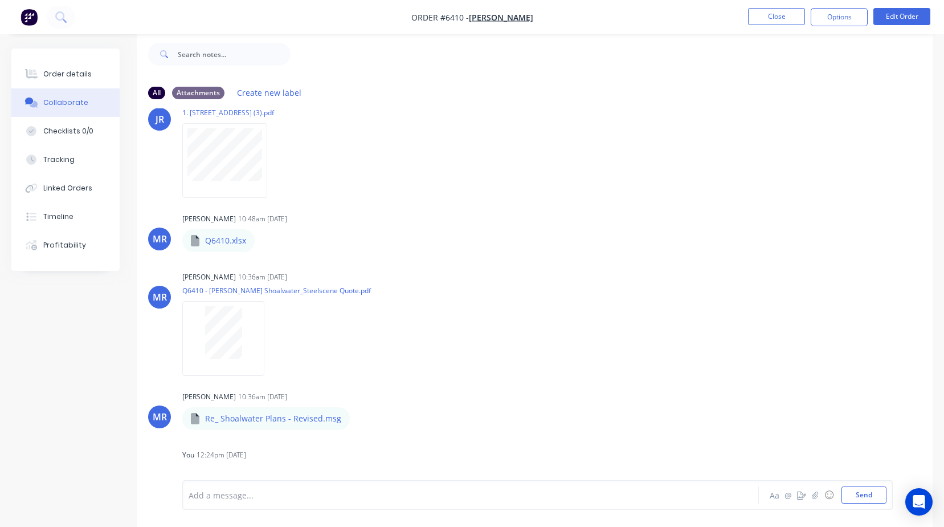
scroll to position [1626, 0]
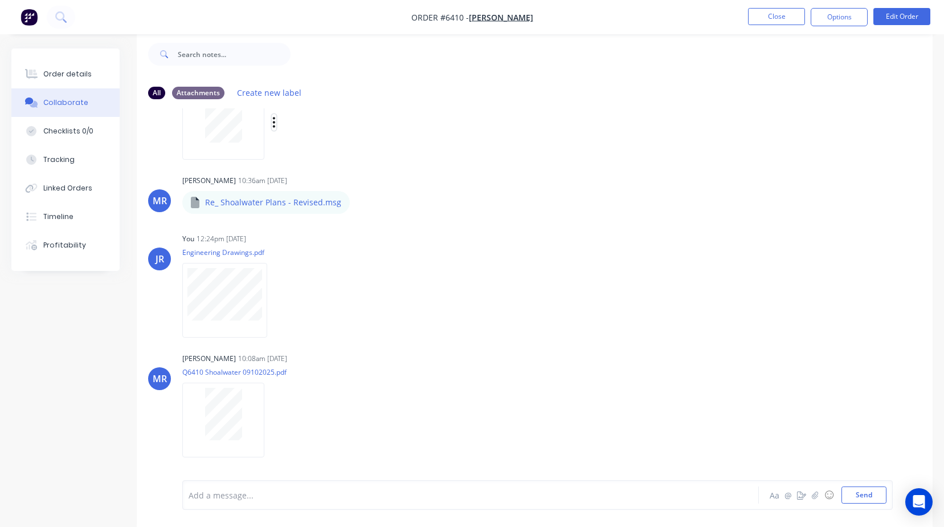
click at [275, 121] on icon "button" at bounding box center [273, 122] width 3 height 13
click at [305, 175] on button "Delete" at bounding box center [349, 178] width 128 height 26
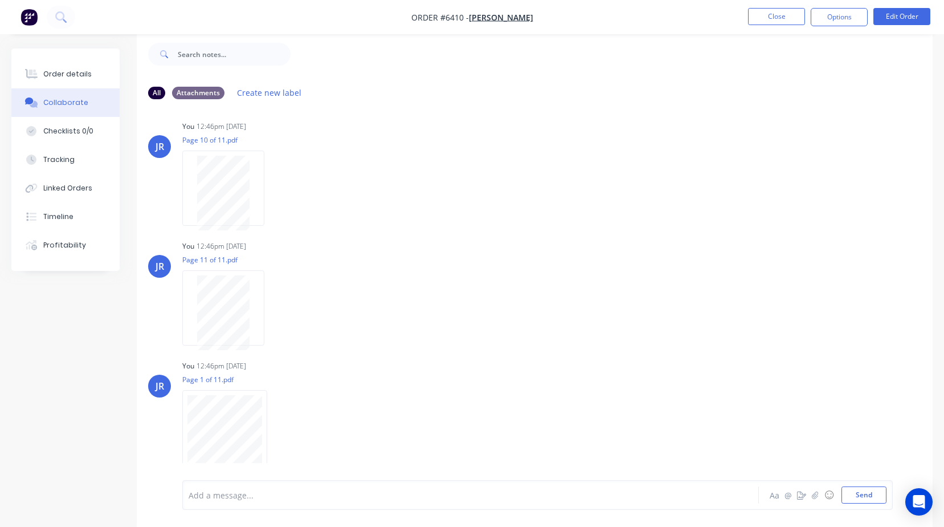
scroll to position [0, 0]
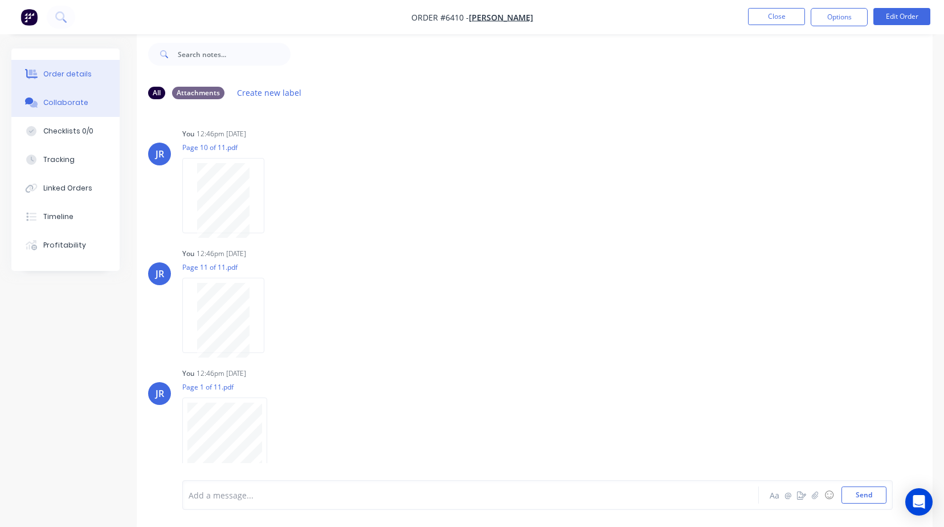
click at [91, 70] on button "Order details" at bounding box center [65, 74] width 108 height 28
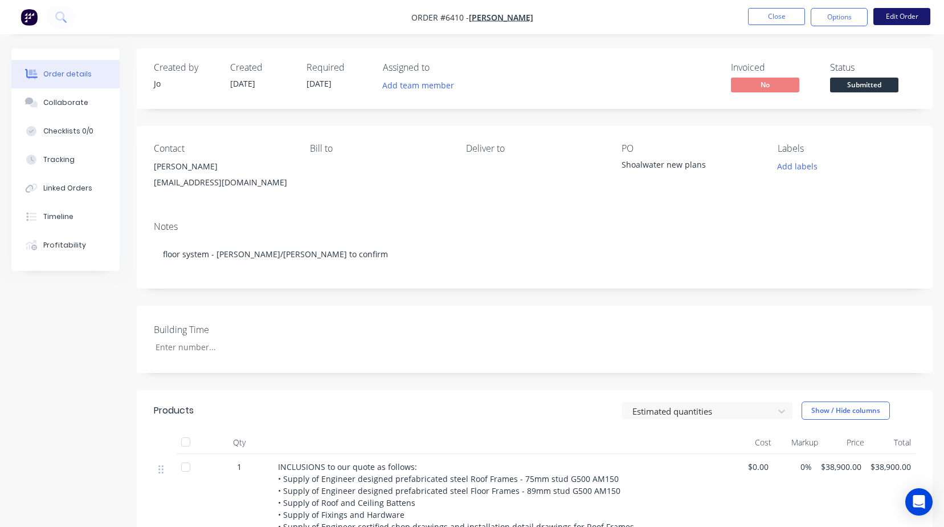
click at [906, 13] on button "Edit Order" at bounding box center [902, 16] width 57 height 17
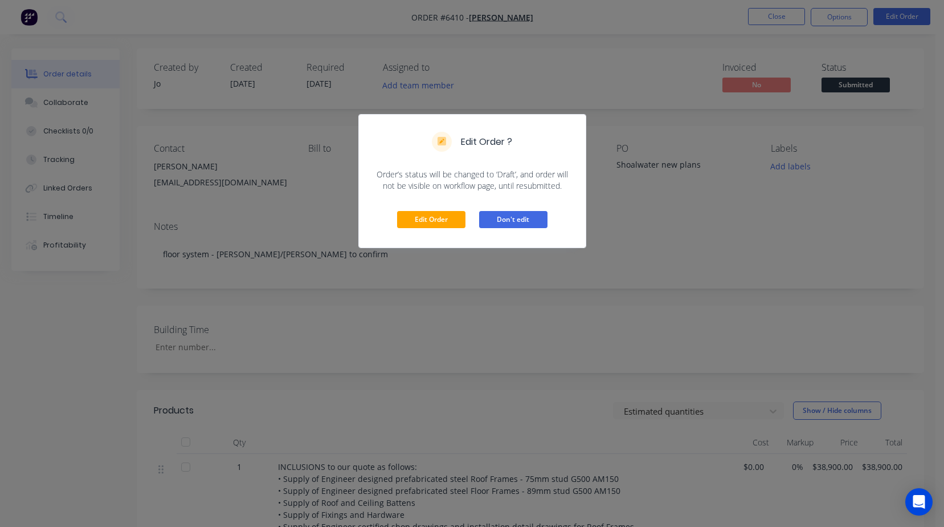
click at [508, 223] on button "Don't edit" at bounding box center [513, 219] width 68 height 17
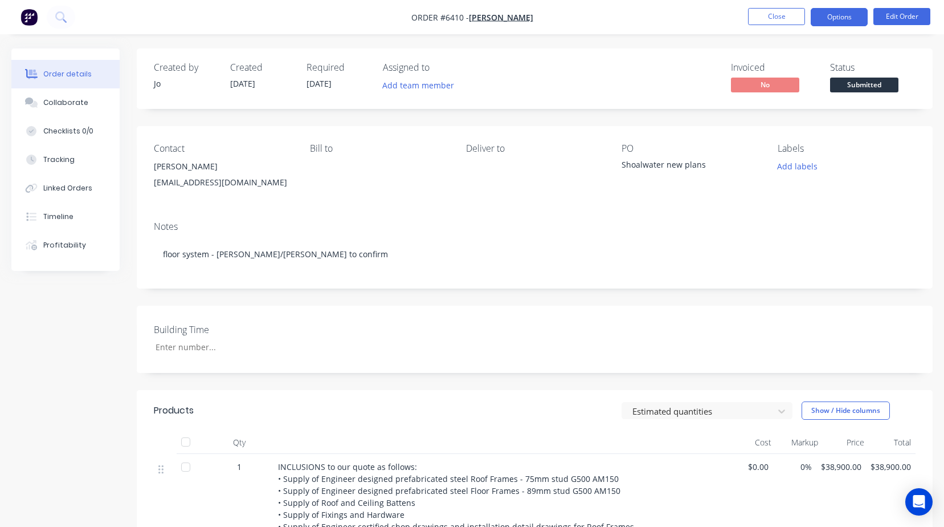
click at [834, 18] on button "Options" at bounding box center [839, 17] width 57 height 18
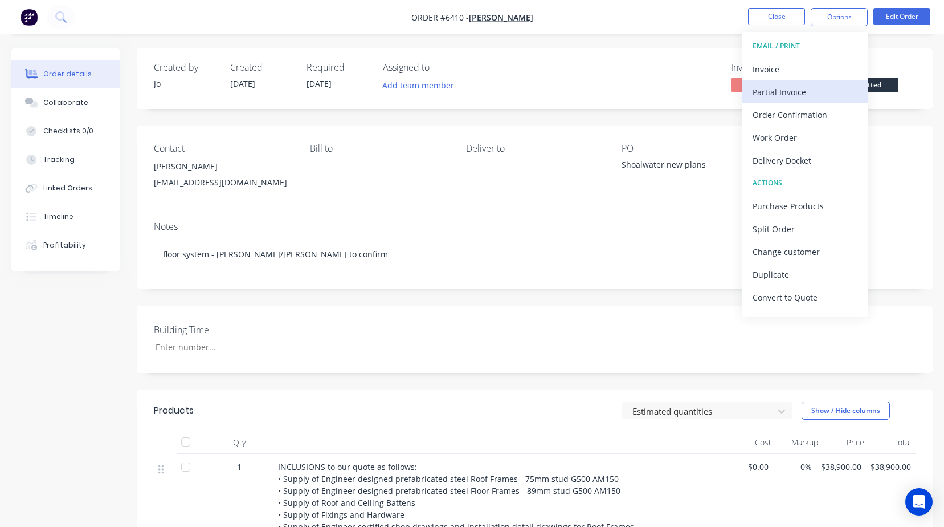
click at [769, 88] on div "Partial Invoice" at bounding box center [805, 92] width 105 height 17
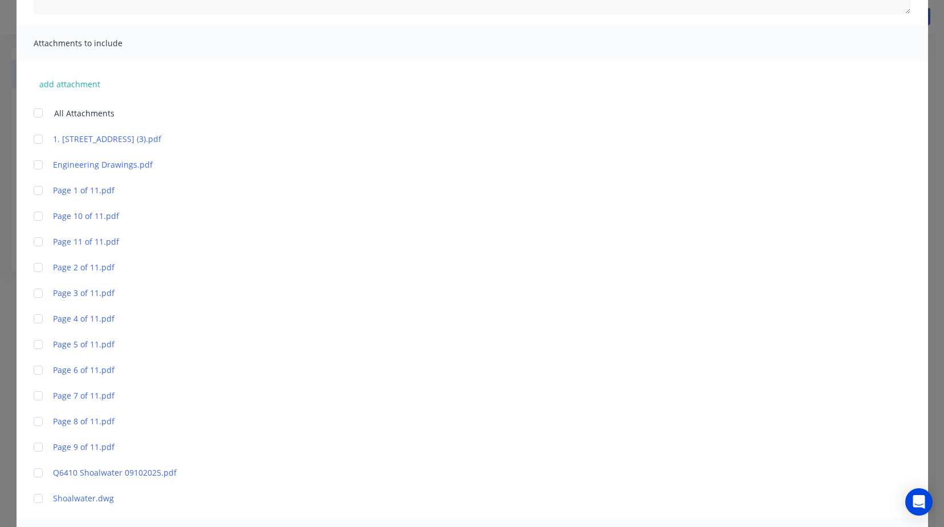
scroll to position [285, 0]
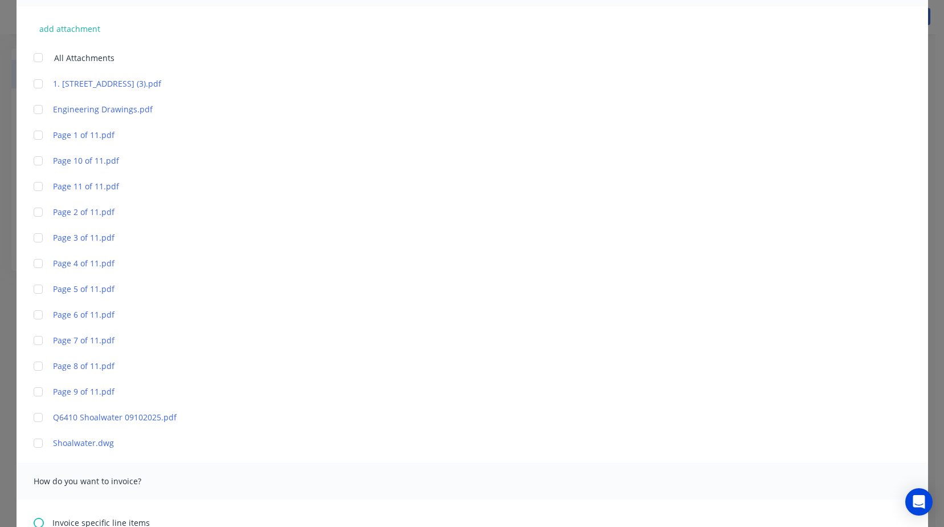
click at [30, 415] on div at bounding box center [38, 417] width 23 height 23
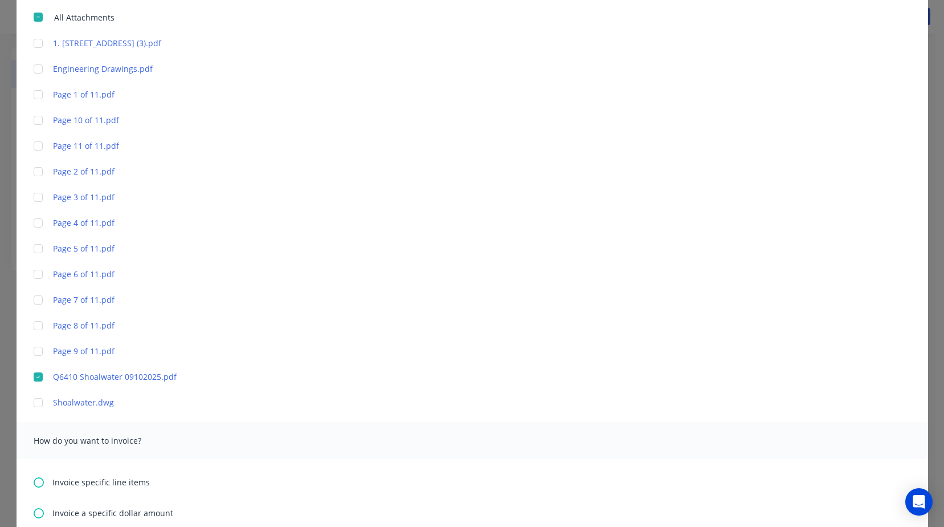
scroll to position [555, 0]
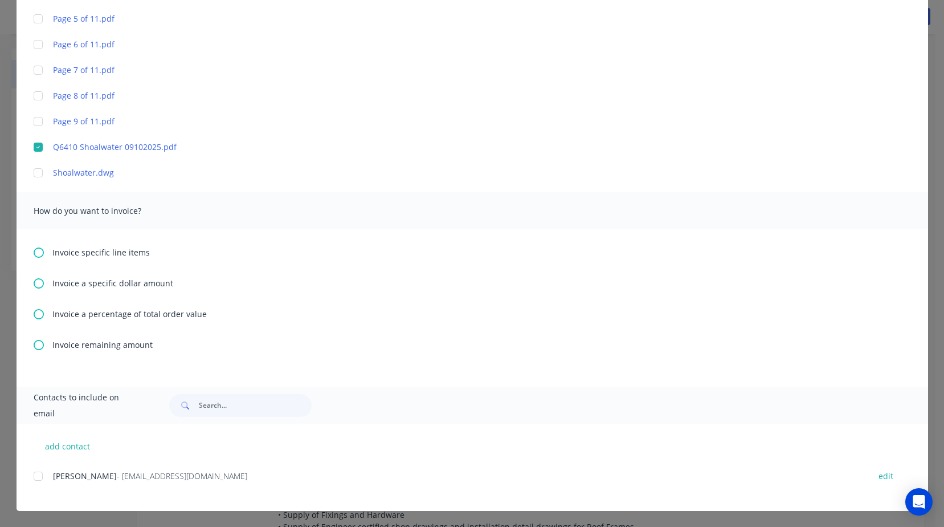
click at [34, 314] on icon at bounding box center [39, 314] width 10 height 10
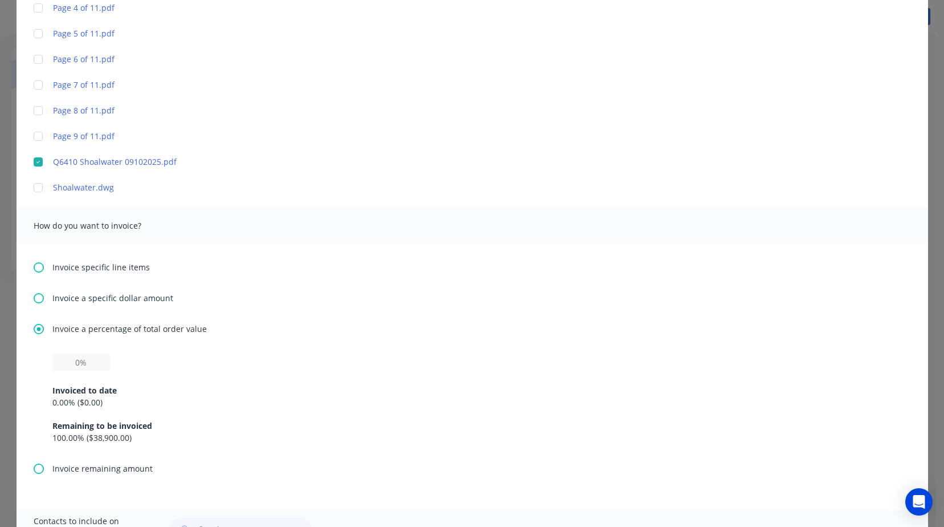
scroll to position [570, 0]
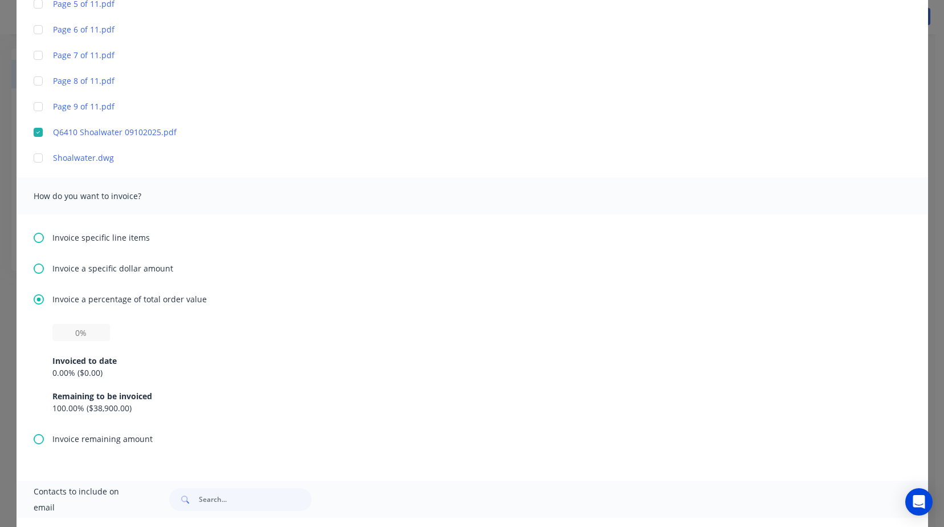
click at [60, 344] on div "Invoiced to date 0.00 % ( $0.00 ) Remaining to be invoiced 100.00 % ( $38,900.0…" at bounding box center [472, 377] width 840 height 73
click at [62, 342] on div "Invoiced to date 0.00 % ( $0.00 ) Remaining to be invoiced 100.00 % ( $38,900.0…" at bounding box center [472, 377] width 840 height 73
click at [64, 334] on input "text" at bounding box center [81, 332] width 58 height 17
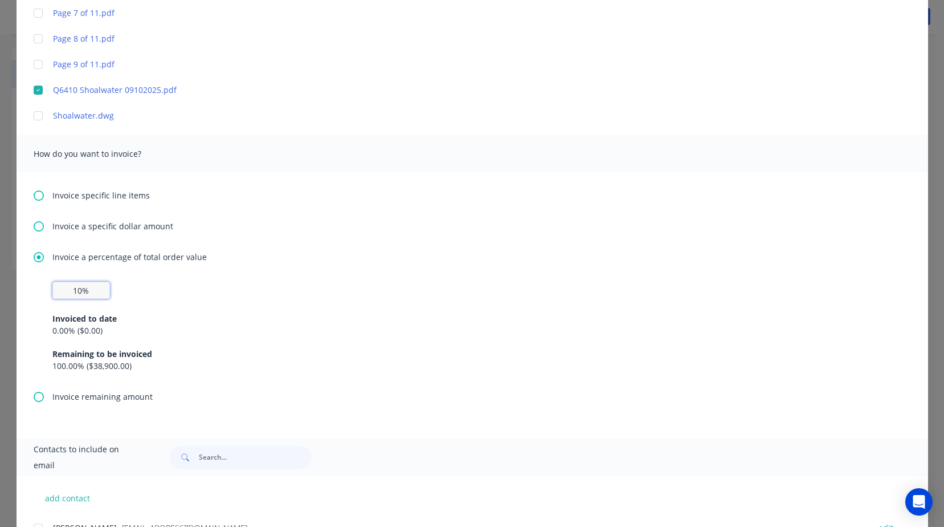
scroll to position [664, 0]
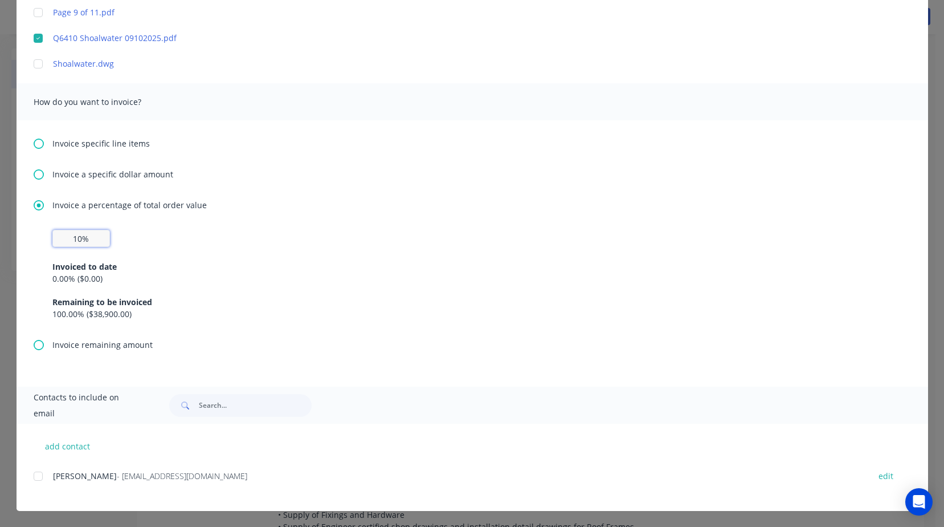
click at [38, 476] on div at bounding box center [38, 475] width 23 height 23
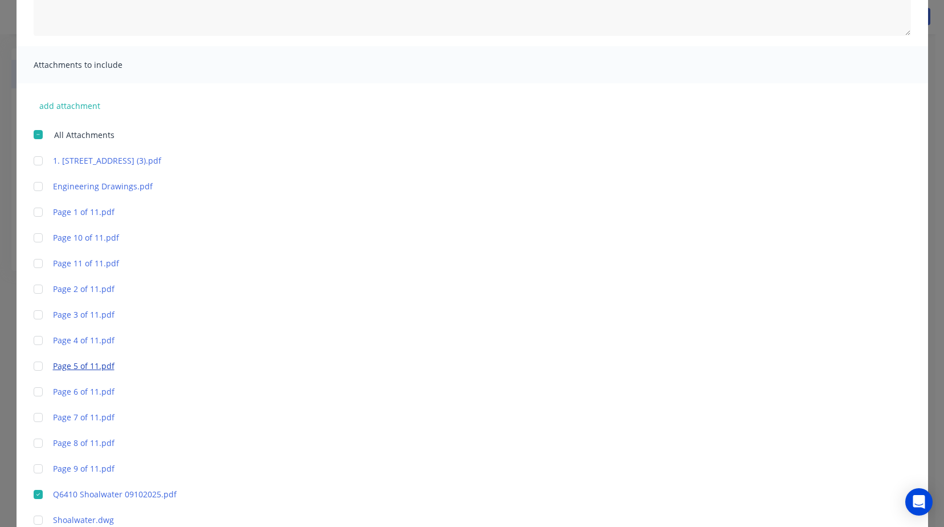
scroll to position [0, 0]
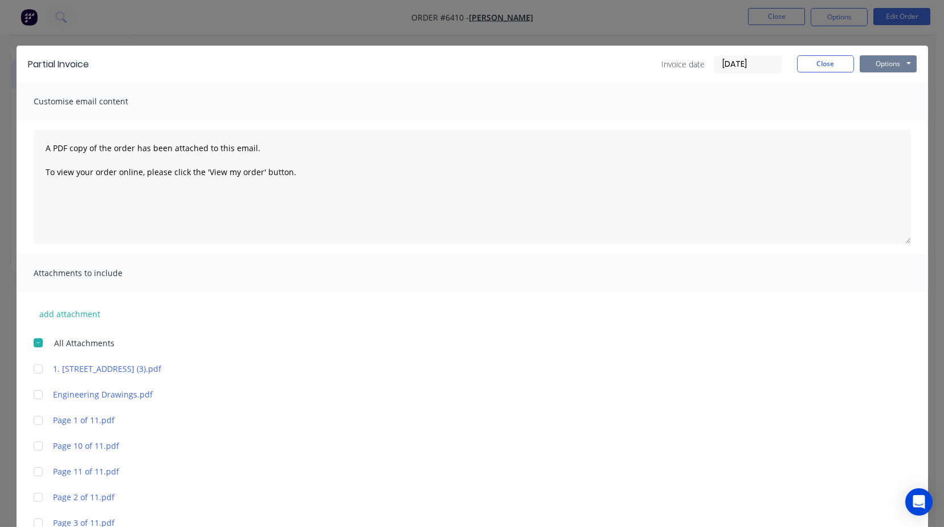
type input "10%"
click at [888, 60] on button "Options" at bounding box center [888, 63] width 57 height 17
click at [886, 79] on button "Preview" at bounding box center [896, 84] width 73 height 19
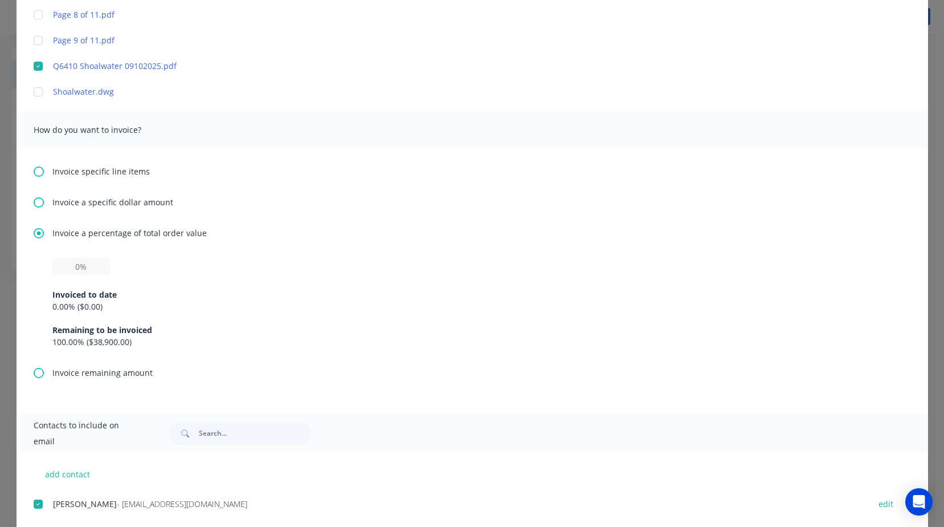
scroll to position [664, 0]
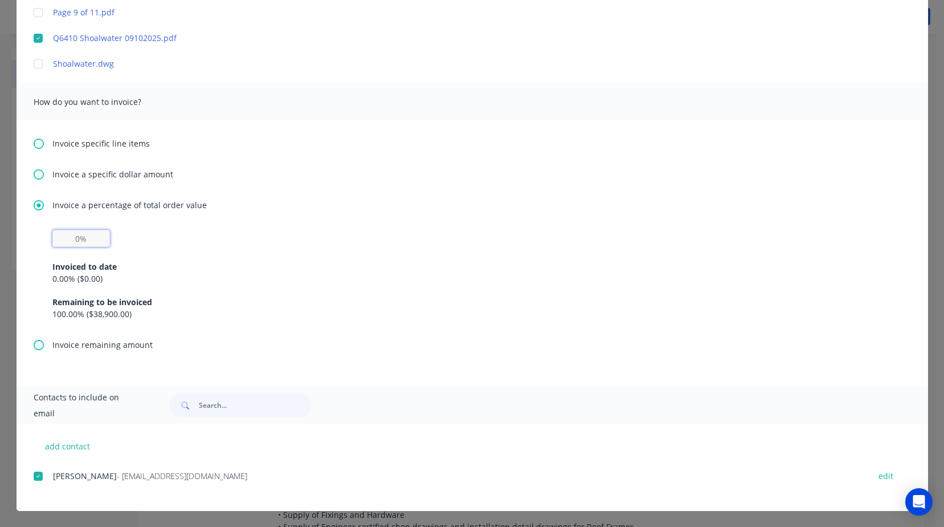
click at [67, 239] on input "text" at bounding box center [81, 238] width 58 height 17
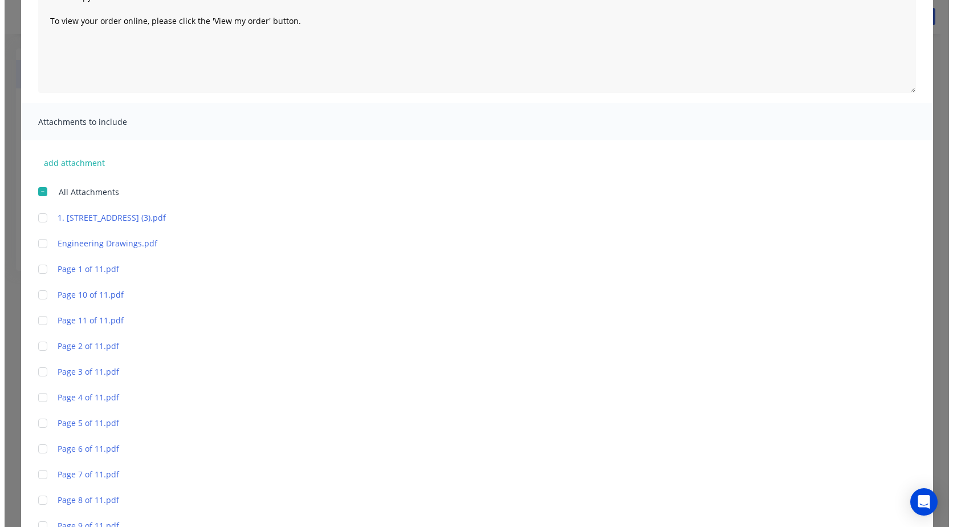
scroll to position [0, 0]
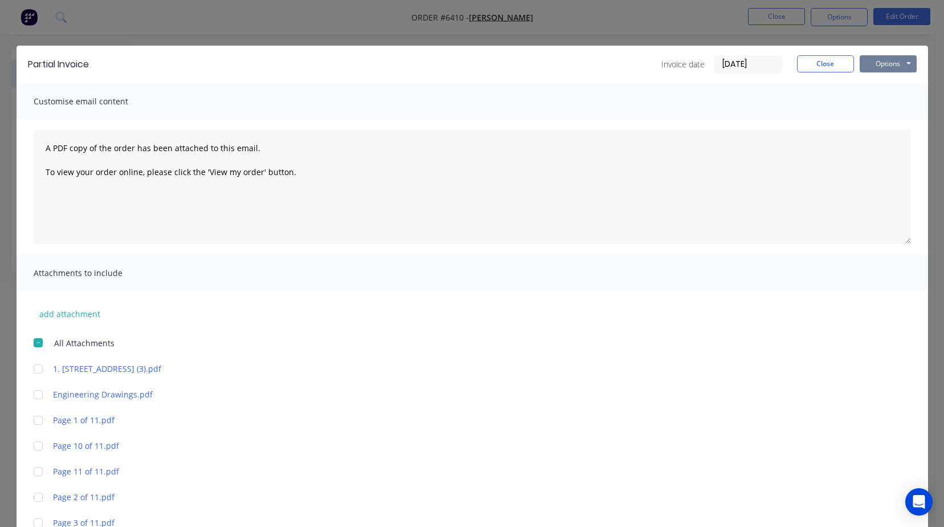
type input "10%"
click at [902, 62] on button "Options" at bounding box center [888, 63] width 57 height 17
click at [881, 119] on button "Email" at bounding box center [896, 121] width 73 height 19
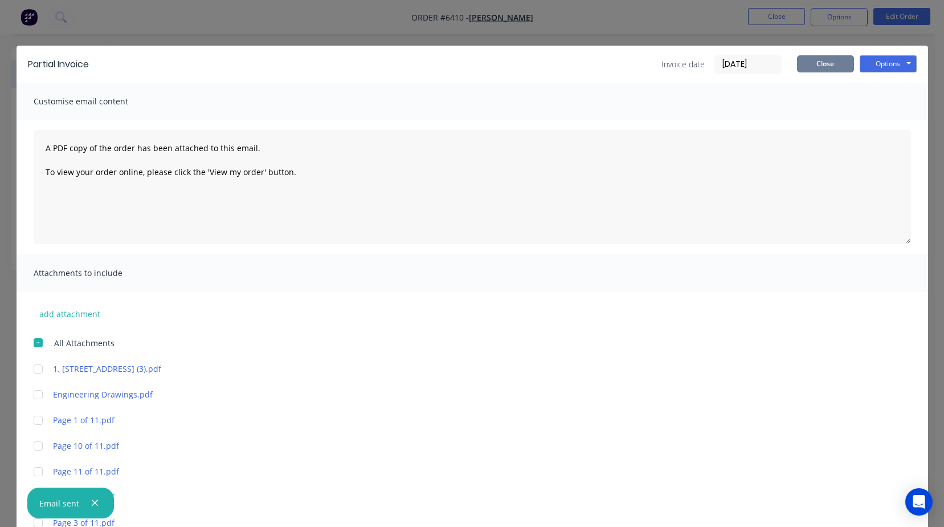
click at [833, 65] on button "Close" at bounding box center [825, 63] width 57 height 17
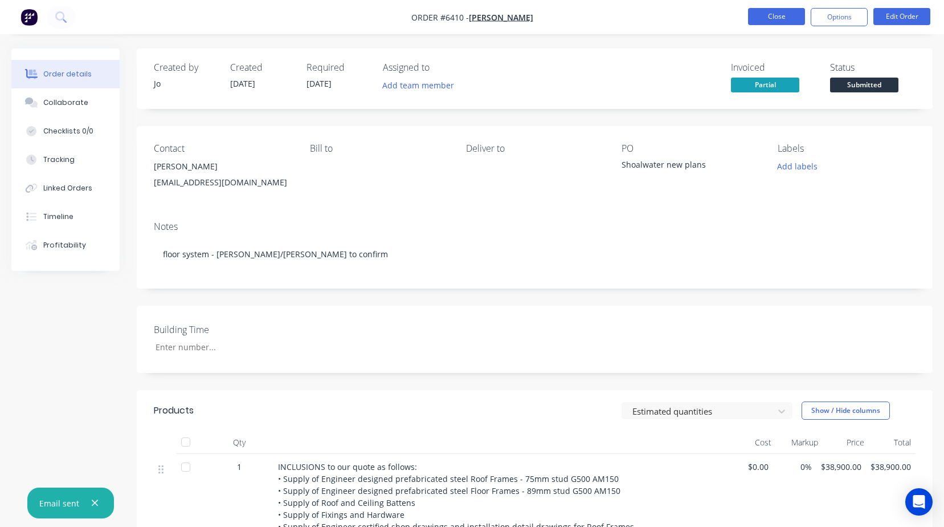
click at [780, 21] on button "Close" at bounding box center [776, 16] width 57 height 17
